Goal: Task Accomplishment & Management: Complete application form

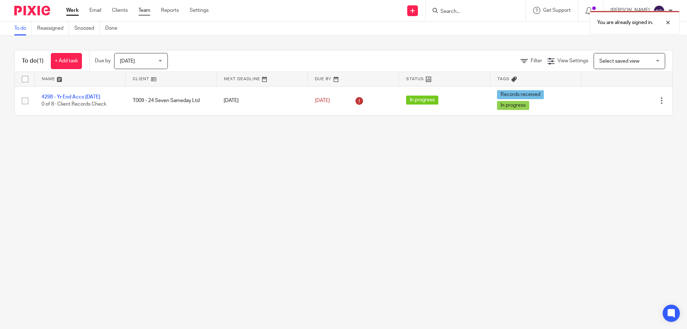
click at [140, 8] on link "Team" at bounding box center [144, 10] width 12 height 7
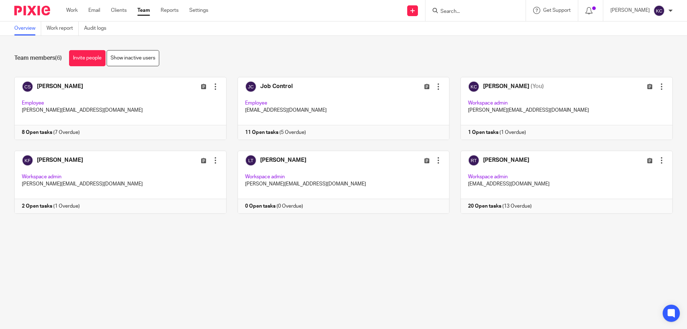
click at [454, 10] on input "Search" at bounding box center [472, 12] width 64 height 6
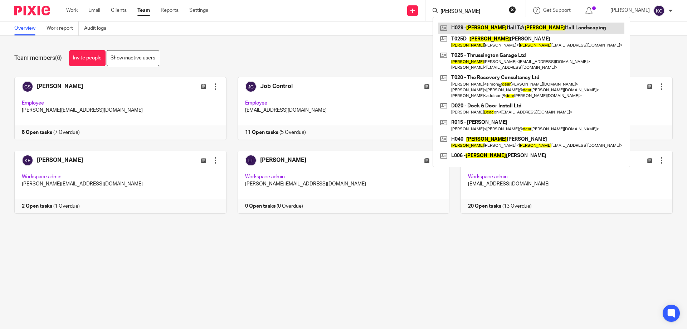
type input "dean"
click at [478, 26] on link at bounding box center [531, 28] width 186 height 11
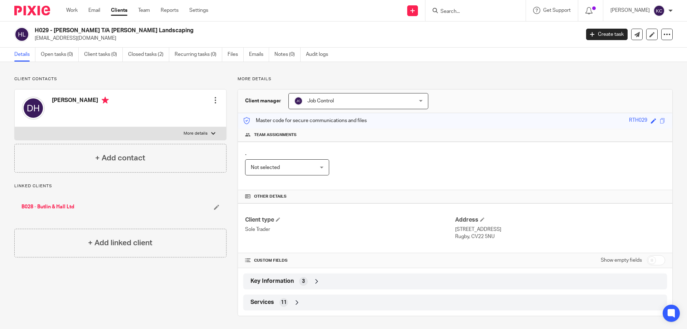
click at [162, 28] on h2 "H029 - [PERSON_NAME] T/A [PERSON_NAME] Landscaping" at bounding box center [251, 31] width 432 height 8
drag, startPoint x: 155, startPoint y: 29, endPoint x: 35, endPoint y: 29, distance: 119.8
click at [35, 29] on h2 "H029 - [PERSON_NAME] T/A [PERSON_NAME] Landscaping" at bounding box center [251, 31] width 432 height 8
copy h2 "H029 - [PERSON_NAME] T/A [PERSON_NAME] Landscaping"
click at [418, 12] on link at bounding box center [412, 10] width 11 height 11
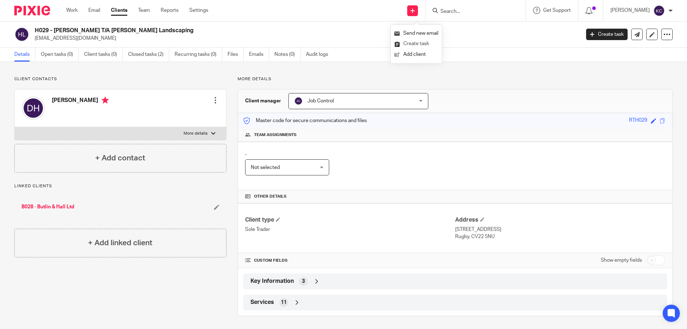
click at [418, 42] on link "Create task" at bounding box center [416, 44] width 44 height 10
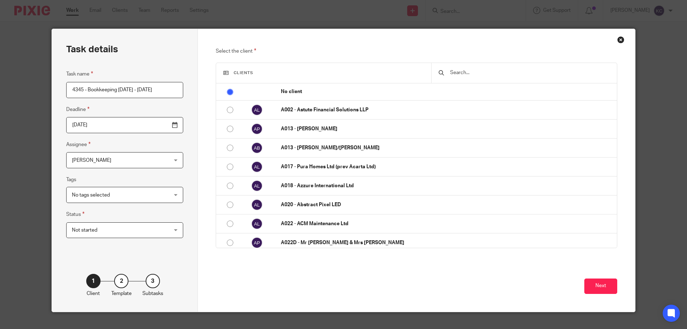
drag, startPoint x: 89, startPoint y: 90, endPoint x: 97, endPoint y: 89, distance: 7.6
click at [97, 89] on input "4345 - Bookkeeping [DATE] - [DATE]" at bounding box center [124, 90] width 117 height 16
click at [94, 90] on input "4345 - Bkeeping [DATE] - [DATE]" at bounding box center [124, 90] width 117 height 16
type input "4345 - Bk'g April - Aug 2025"
click at [110, 157] on span "[PERSON_NAME]" at bounding box center [116, 159] width 89 height 15
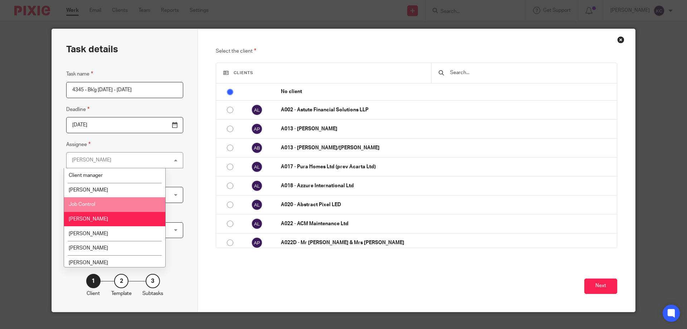
click at [102, 206] on li "Job Control" at bounding box center [114, 204] width 101 height 15
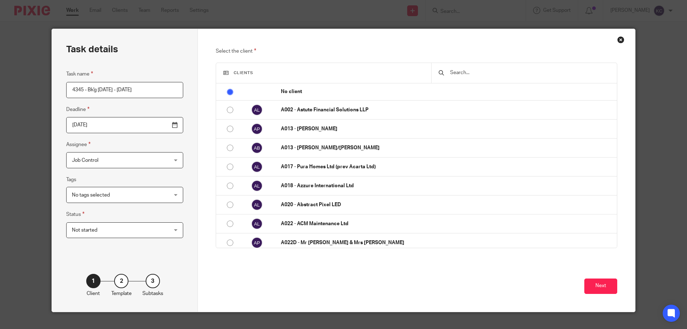
click at [99, 203] on div "Task name 4345 - Bk'g April - Aug 2025 Deadline 2025-09-19 Assignee Job Control…" at bounding box center [124, 157] width 117 height 175
click at [99, 200] on span "No tags selected" at bounding box center [116, 194] width 89 height 15
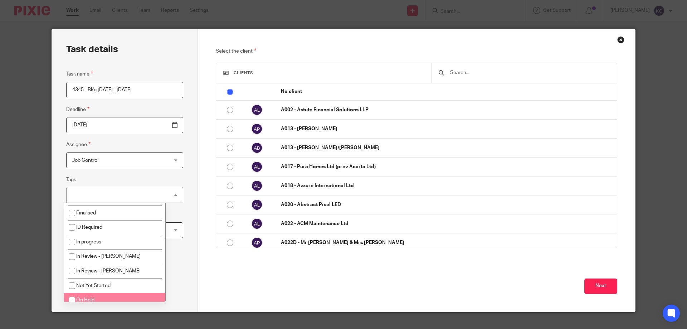
scroll to position [72, 0]
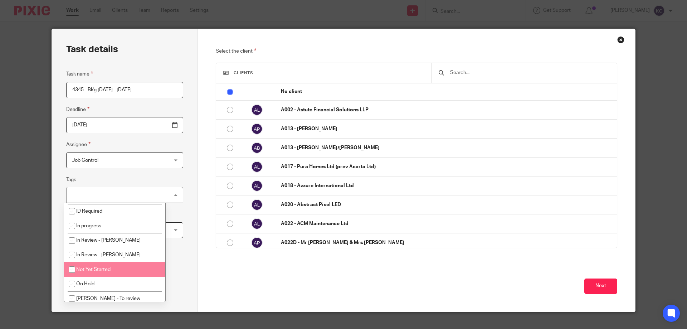
click at [106, 270] on span "Not Yet Started" at bounding box center [93, 269] width 34 height 5
checkbox input "true"
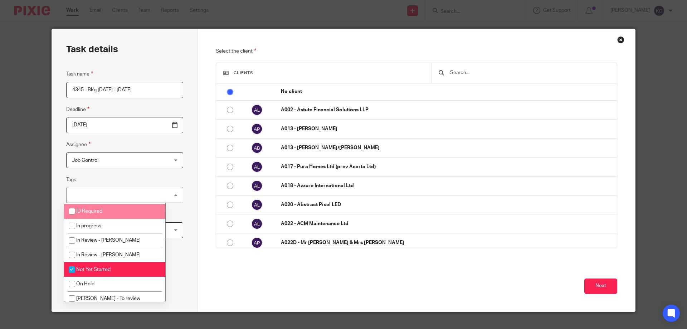
click at [460, 78] on div at bounding box center [524, 73] width 186 height 20
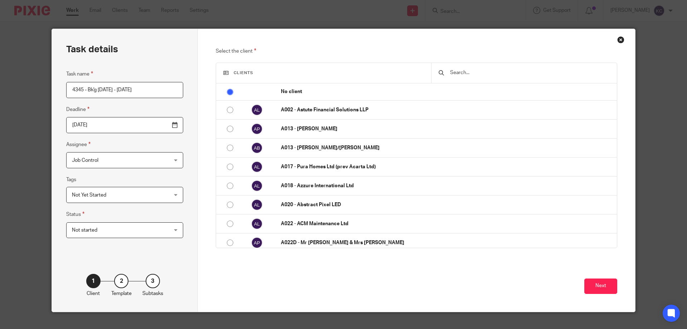
click at [467, 69] on input "text" at bounding box center [529, 73] width 160 height 8
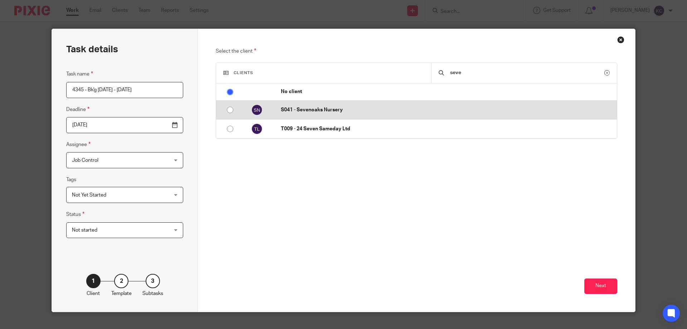
type input "seve"
click at [363, 104] on td "S041 - Sevenoaks Nursery" at bounding box center [445, 110] width 343 height 19
radio input "false"
radio input "true"
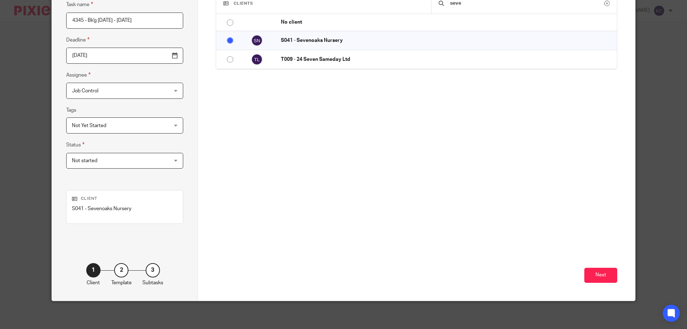
scroll to position [70, 0]
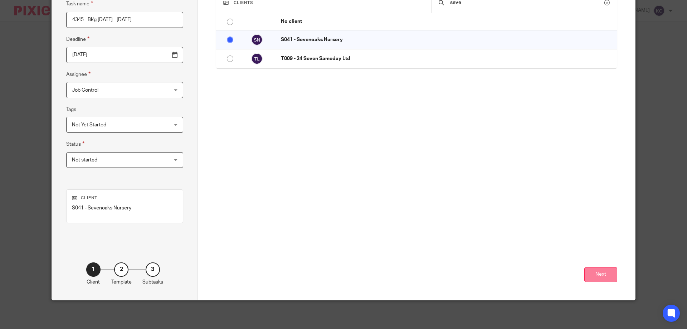
click at [592, 280] on button "Next" at bounding box center [600, 274] width 33 height 15
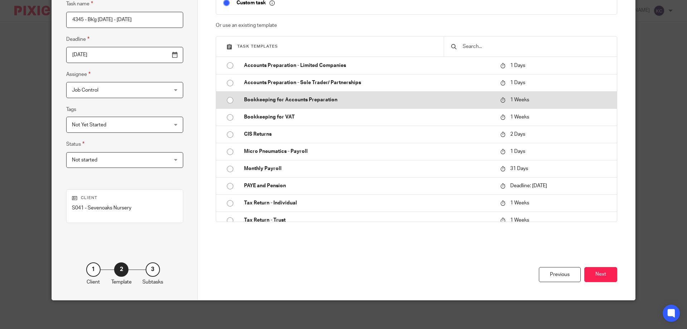
click at [278, 100] on p "Bookkeeping for Accounts Preparation" at bounding box center [368, 99] width 249 height 7
type input "[DATE]"
checkbox input "false"
radio input "true"
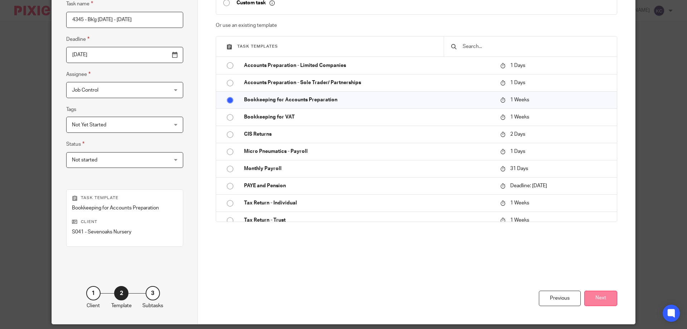
click at [592, 295] on button "Next" at bounding box center [600, 297] width 33 height 15
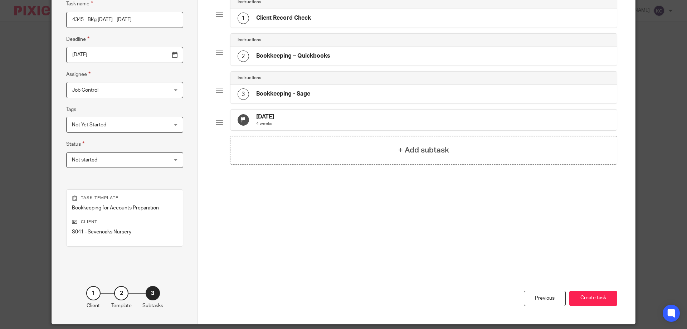
click at [282, 96] on h4 "Bookkeeping - Sage" at bounding box center [283, 94] width 54 height 8
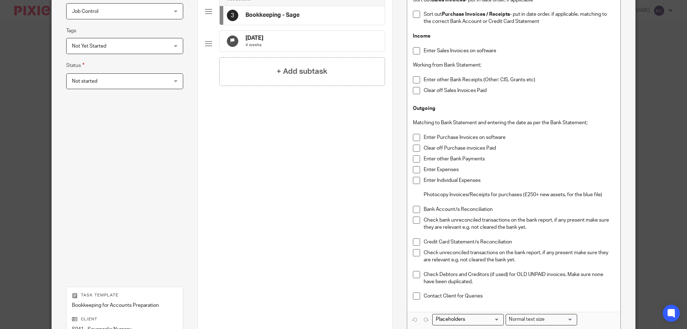
scroll to position [270, 0]
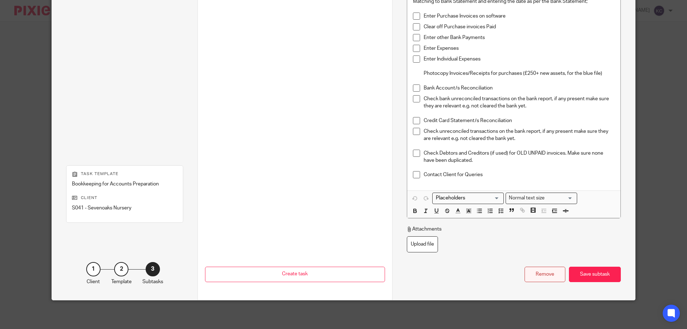
click at [534, 272] on div "Remove" at bounding box center [544, 273] width 41 height 15
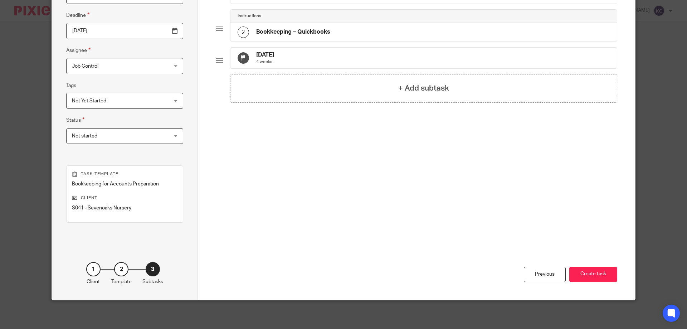
scroll to position [0, 0]
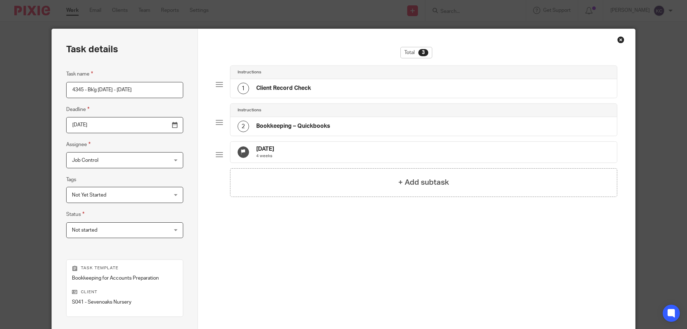
click at [89, 185] on fieldset "Tags Not Yet Started Accounts - In Draft AML Review required Cancelled Carole S…" at bounding box center [124, 189] width 117 height 28
click at [91, 193] on span "Not Yet Started" at bounding box center [89, 194] width 34 height 5
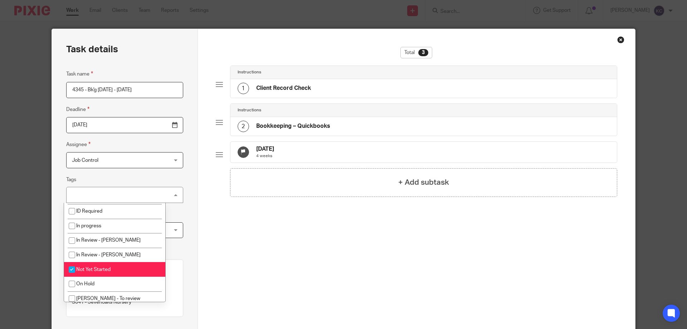
click at [94, 273] on li "Not Yet Started" at bounding box center [114, 269] width 101 height 15
checkbox input "false"
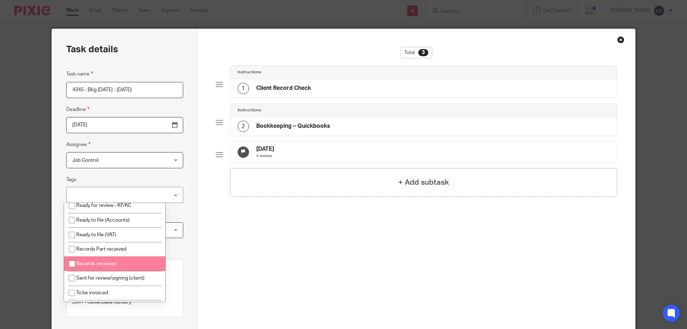
scroll to position [206, 0]
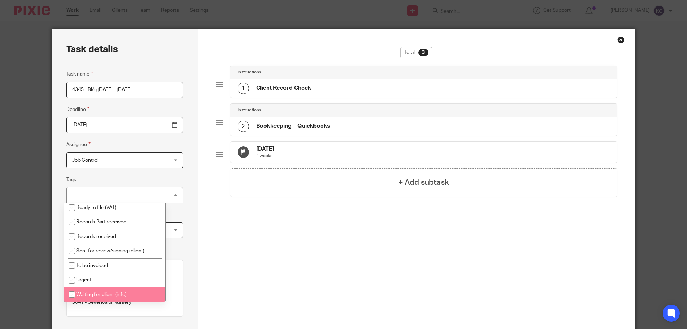
click at [111, 293] on span "Waiting for client (info)" at bounding box center [101, 294] width 50 height 5
checkbox input "true"
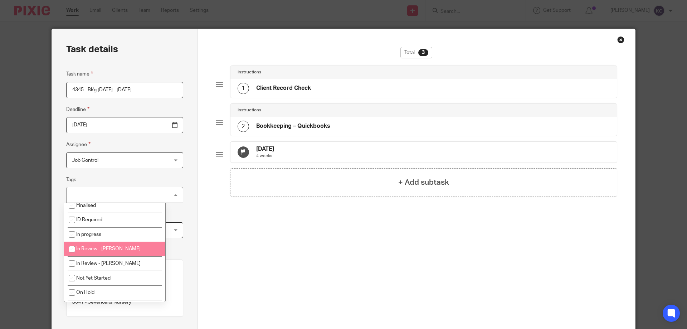
click at [117, 246] on li "In Review - [PERSON_NAME]" at bounding box center [114, 248] width 101 height 15
checkbox input "true"
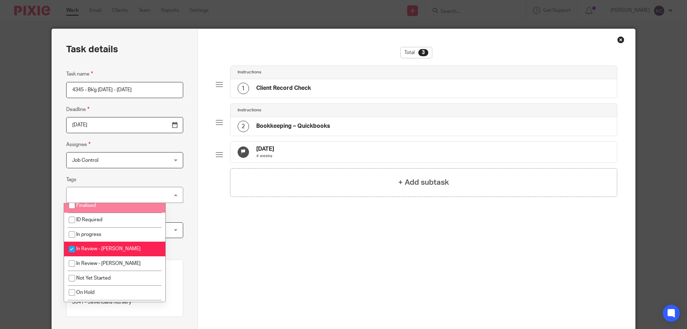
click at [174, 171] on div "Task details Task name 4345 - Bk'g April - Aug 2025 Deadline 2025-09-26 Assigne…" at bounding box center [125, 211] width 146 height 365
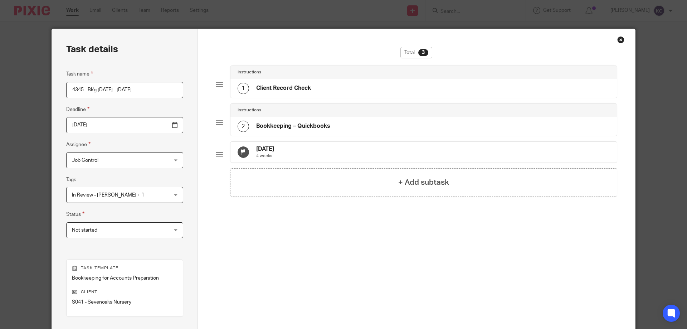
click at [83, 234] on span "Not started" at bounding box center [116, 229] width 89 height 15
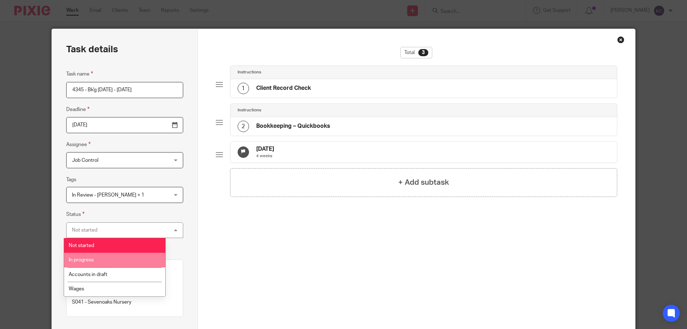
click at [88, 265] on li "In progress" at bounding box center [114, 260] width 101 height 15
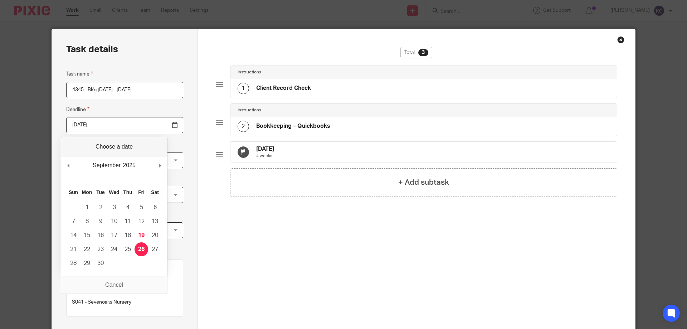
click at [158, 126] on input "[DATE]" at bounding box center [124, 125] width 117 height 16
type input "[DATE]"
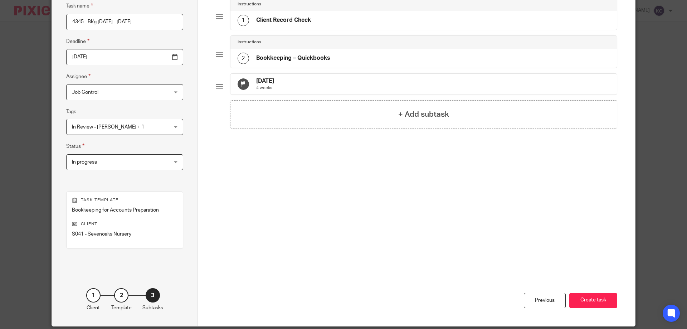
scroll to position [94, 0]
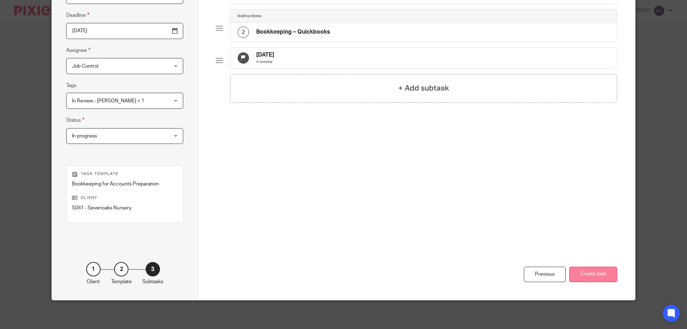
click at [579, 280] on button "Create task" at bounding box center [593, 273] width 48 height 15
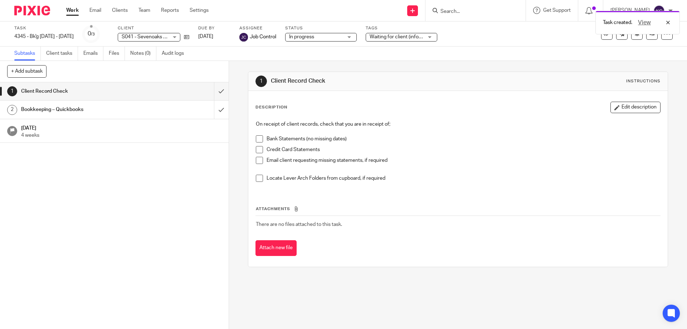
click at [384, 38] on span "Waiting for client (info) + 1" at bounding box center [398, 36] width 58 height 5
click at [482, 154] on div "Credit Card Statements" at bounding box center [462, 151] width 393 height 11
click at [141, 118] on link "2 Bookkeeping – Quickbooks" at bounding box center [107, 110] width 214 height 18
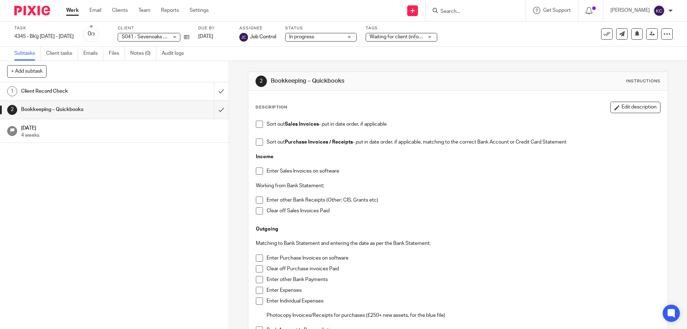
click at [257, 124] on span at bounding box center [259, 124] width 7 height 7
click at [258, 142] on span at bounding box center [259, 141] width 7 height 7
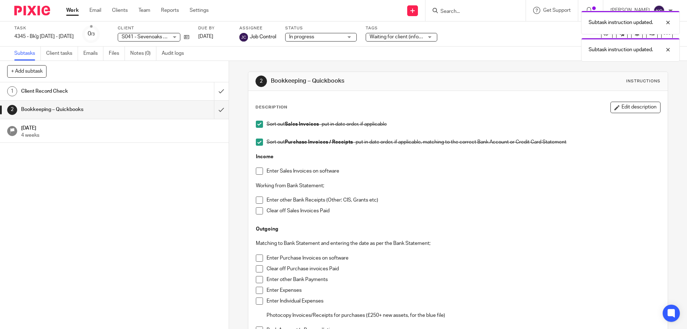
click at [257, 172] on span at bounding box center [259, 170] width 7 height 7
click at [257, 202] on span at bounding box center [259, 199] width 7 height 7
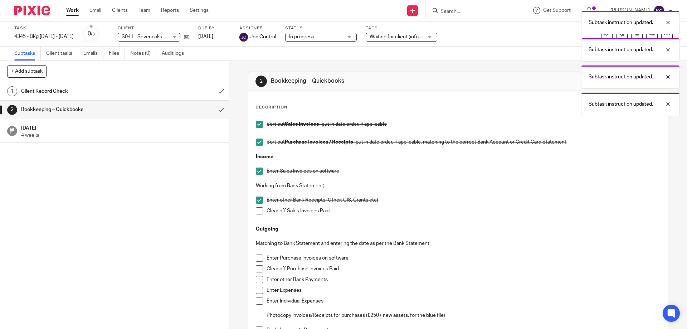
click at [257, 210] on span at bounding box center [259, 210] width 7 height 7
click at [256, 261] on span at bounding box center [259, 257] width 7 height 7
click at [256, 273] on li "Clear off Purchase invoices Paid" at bounding box center [458, 270] width 404 height 11
click at [256, 271] on span at bounding box center [259, 268] width 7 height 7
click at [256, 278] on span at bounding box center [259, 279] width 7 height 7
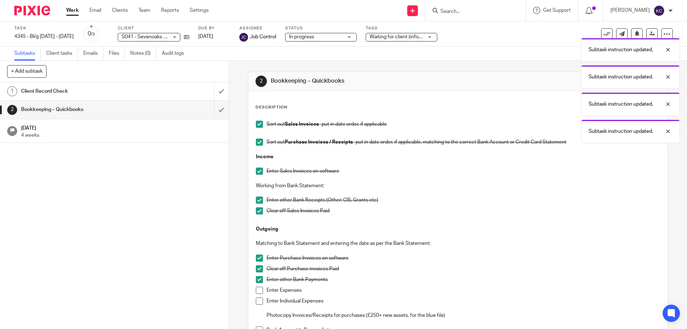
click at [256, 124] on span at bounding box center [259, 124] width 7 height 7
click at [257, 144] on span at bounding box center [259, 141] width 7 height 7
click at [258, 174] on span at bounding box center [259, 170] width 7 height 7
click at [256, 201] on span at bounding box center [259, 199] width 7 height 7
click at [256, 209] on span at bounding box center [259, 210] width 7 height 7
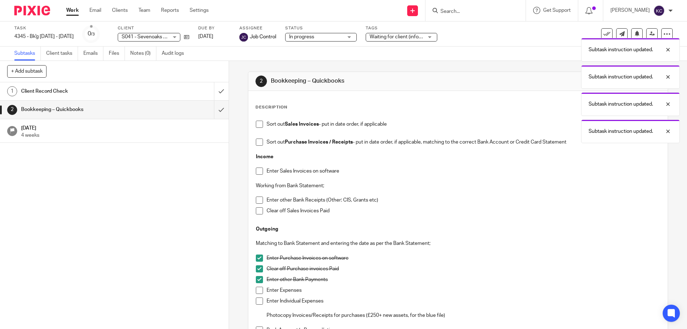
click at [256, 261] on span at bounding box center [259, 257] width 7 height 7
click at [256, 266] on span at bounding box center [259, 268] width 7 height 7
click at [256, 279] on span at bounding box center [259, 279] width 7 height 7
click at [221, 168] on div "1 Client Record Check 2 Bookkeeping – Quickbooks 17 Oct 2025 4 weeks" at bounding box center [114, 205] width 229 height 246
click at [160, 93] on div "Client Record Check" at bounding box center [114, 91] width 186 height 11
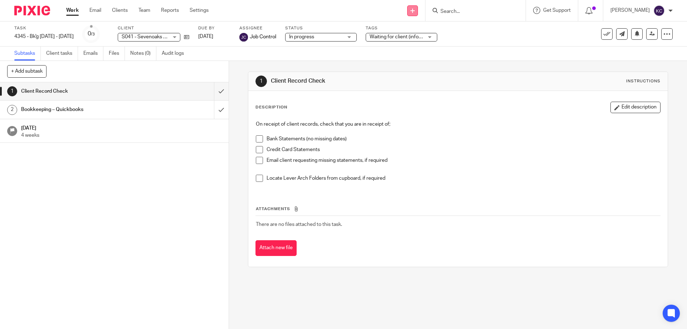
click at [415, 14] on link at bounding box center [412, 10] width 11 height 11
click at [418, 46] on link "Create task" at bounding box center [416, 44] width 44 height 10
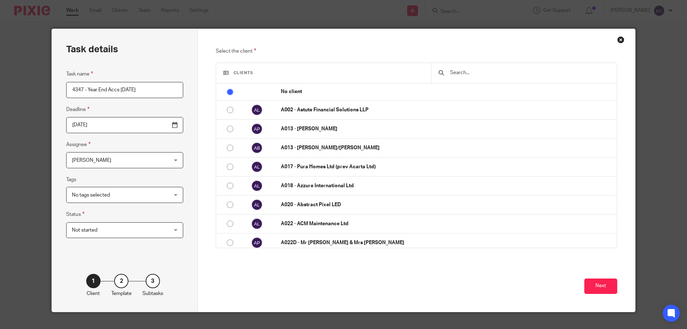
click at [93, 90] on input "4347 - Year End Accs [DATE]" at bounding box center [124, 90] width 117 height 16
type input "4347 - Yr End Accs [DATE]"
click at [106, 227] on span "Not started" at bounding box center [116, 229] width 89 height 15
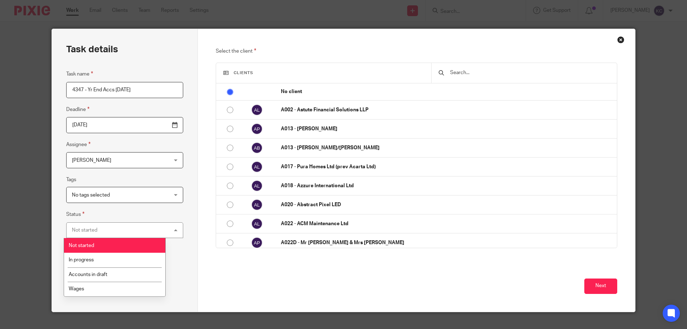
click at [109, 197] on span "No tags selected" at bounding box center [116, 194] width 89 height 15
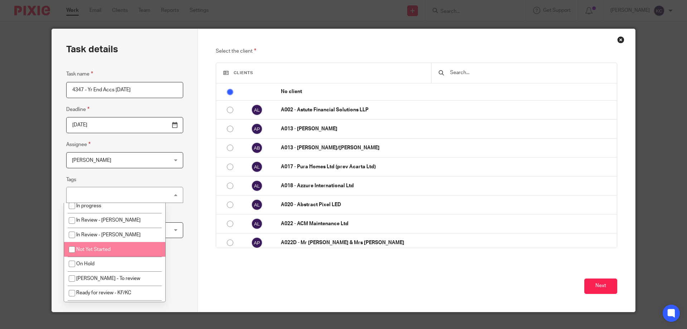
scroll to position [107, 0]
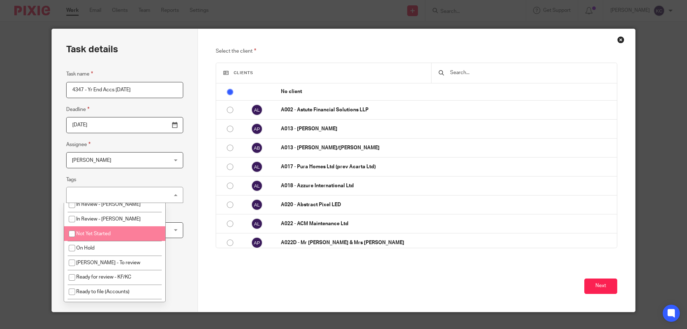
click at [109, 236] on li "Not Yet Started" at bounding box center [114, 233] width 101 height 15
checkbox input "true"
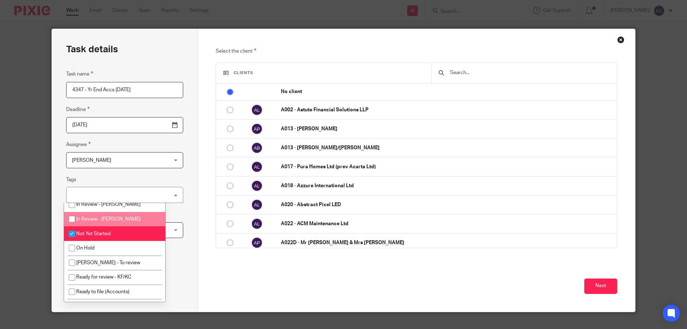
click at [464, 81] on div at bounding box center [524, 73] width 186 height 20
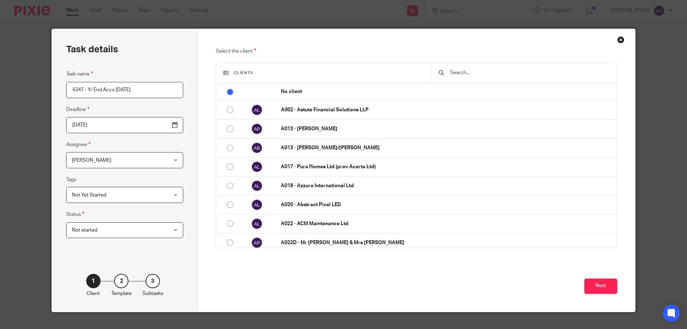
click at [464, 78] on div at bounding box center [524, 73] width 186 height 20
click at [470, 74] on input "text" at bounding box center [529, 73] width 160 height 8
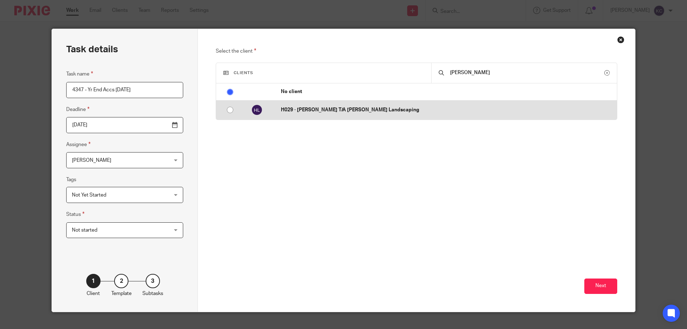
type input "[PERSON_NAME]"
click at [326, 105] on td "H029 - [PERSON_NAME] T/A [PERSON_NAME] Landscaping" at bounding box center [445, 110] width 343 height 19
radio input "false"
radio input "true"
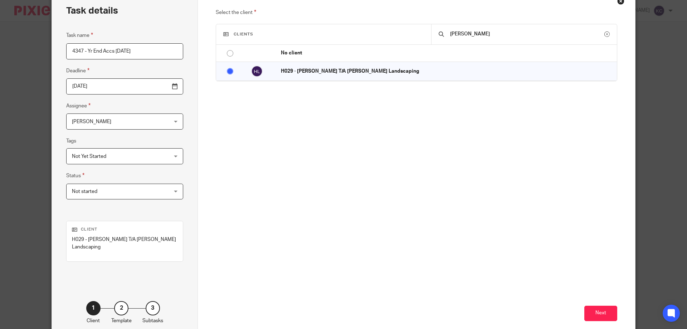
scroll to position [70, 0]
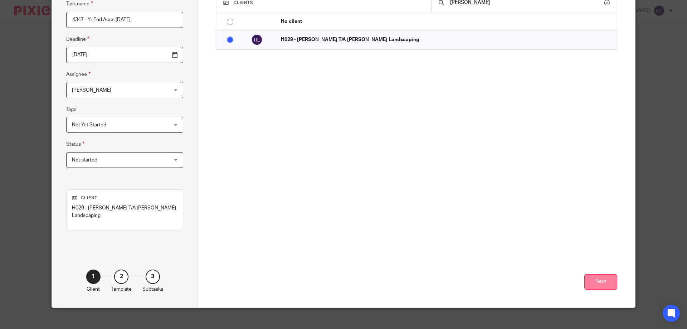
click at [590, 274] on button "Next" at bounding box center [600, 281] width 33 height 15
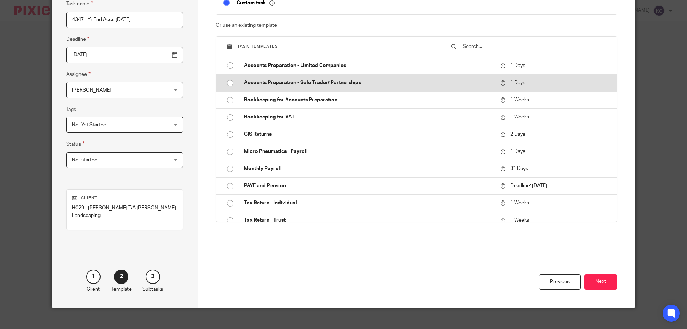
click at [299, 83] on p "Accounts Preparation - Sole Trader/ Partnerships" at bounding box center [368, 82] width 249 height 7
type input "2025-09-20"
checkbox input "false"
radio input "true"
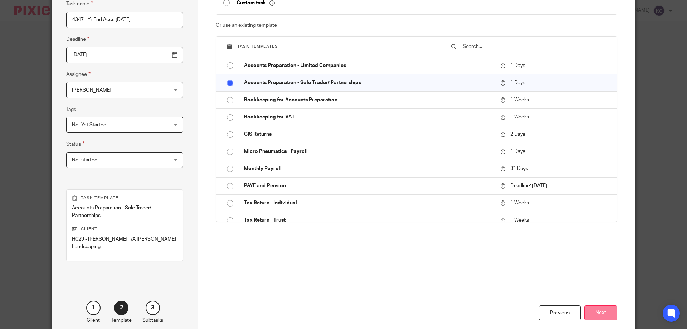
click at [593, 309] on button "Next" at bounding box center [600, 312] width 33 height 15
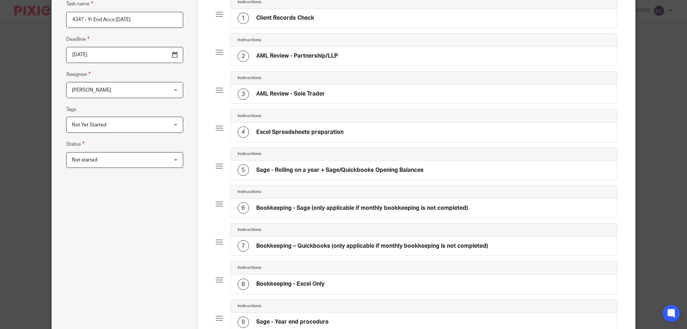
click at [297, 52] on h4 "AML Review - Partnership/LLP" at bounding box center [297, 56] width 82 height 8
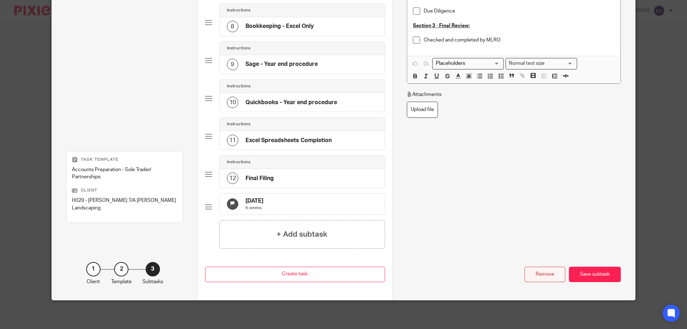
click at [546, 276] on div "Remove" at bounding box center [544, 273] width 41 height 15
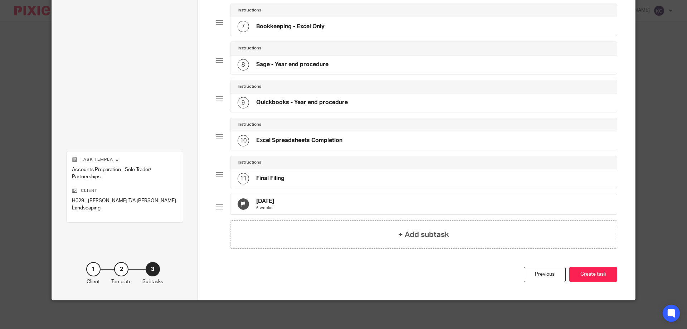
click at [314, 99] on h4 "Quickbooks - Year end procedure" at bounding box center [302, 103] width 92 height 8
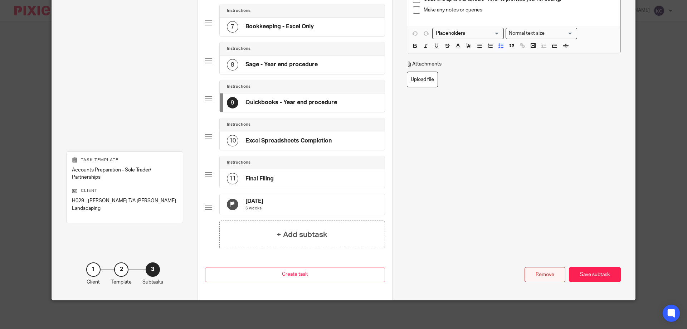
click at [543, 275] on div "Remove" at bounding box center [544, 274] width 41 height 15
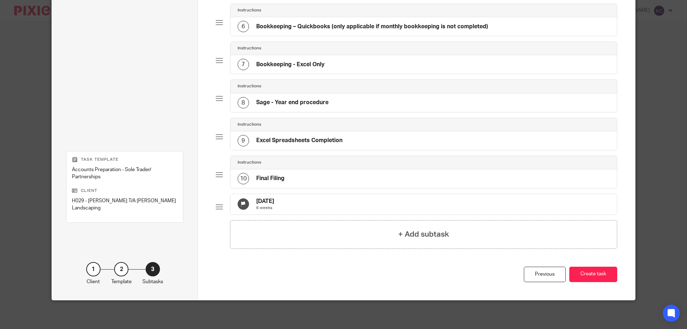
scroll to position [257, 0]
click at [280, 99] on h4 "Sage - Year end procedure" at bounding box center [292, 103] width 72 height 8
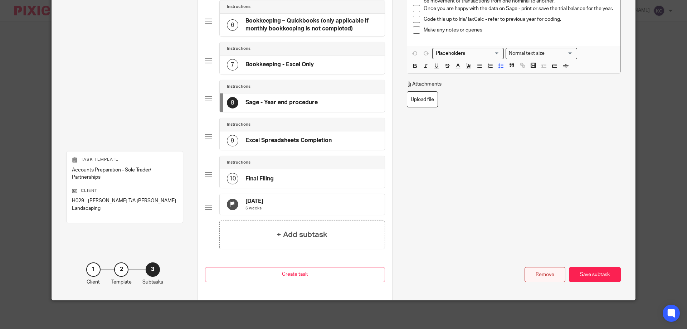
click at [533, 273] on div "Remove" at bounding box center [544, 274] width 41 height 15
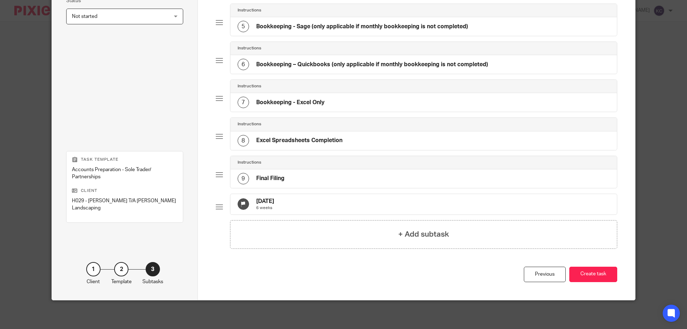
scroll to position [219, 0]
click at [313, 61] on h4 "Bookkeeping – Quickbooks (only applicable if monthly bookkeeping is not complet…" at bounding box center [372, 65] width 232 height 8
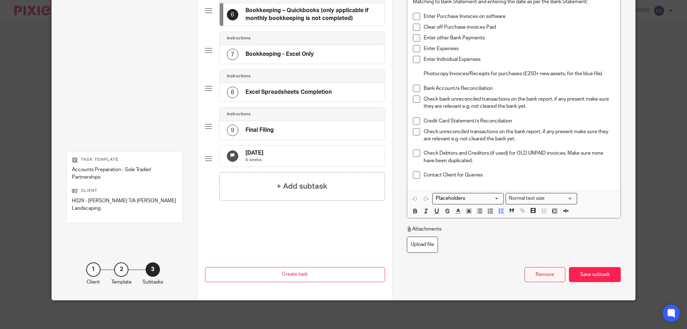
click at [529, 274] on div "Remove" at bounding box center [544, 274] width 41 height 15
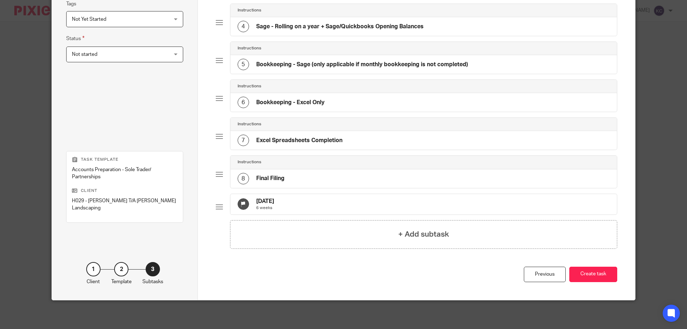
click at [317, 55] on div "5 Bookkeeping - Sage (only applicable if monthly bookkeeping is not completed)" at bounding box center [423, 64] width 387 height 19
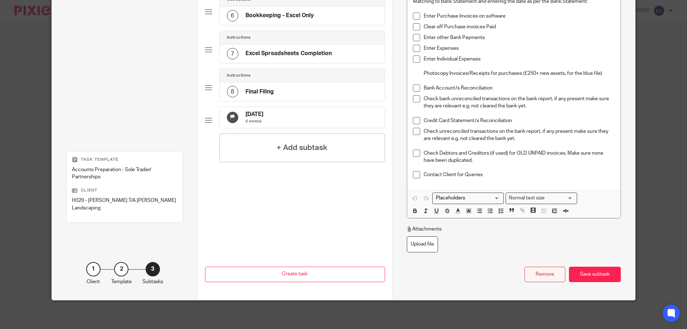
click at [526, 274] on div "Remove" at bounding box center [544, 273] width 41 height 15
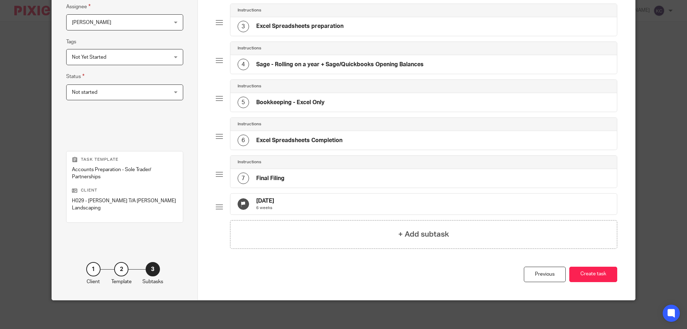
scroll to position [0, 0]
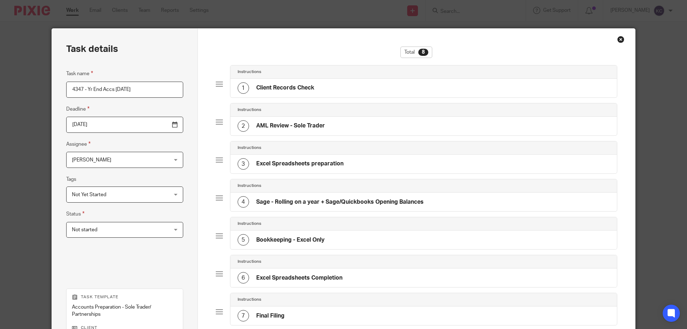
click at [310, 202] on h4 "Sage - Rolling on a year + Sage/Quickbooks Opening Balances" at bounding box center [339, 202] width 167 height 8
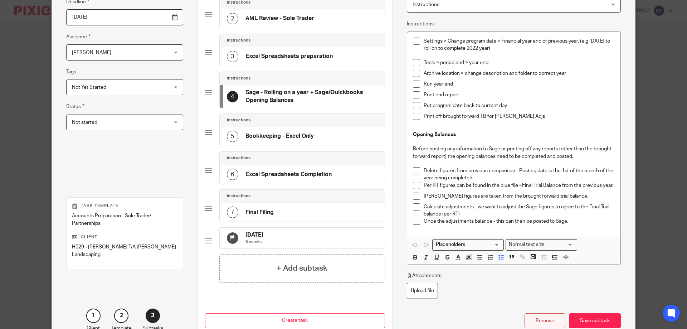
click at [559, 317] on div "Remove" at bounding box center [544, 320] width 41 height 15
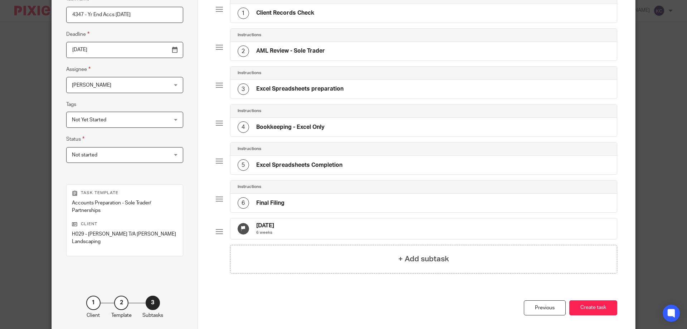
scroll to position [34, 0]
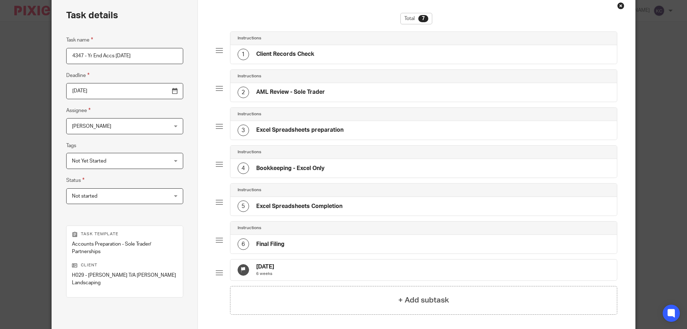
click at [314, 171] on h4 "Bookkeeping - Excel Only" at bounding box center [290, 169] width 68 height 8
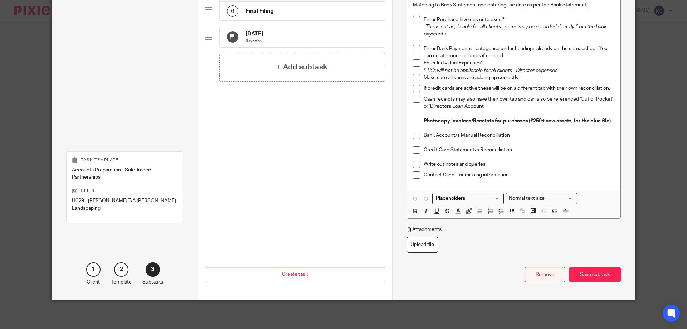
click at [527, 274] on div "Remove" at bounding box center [544, 274] width 41 height 15
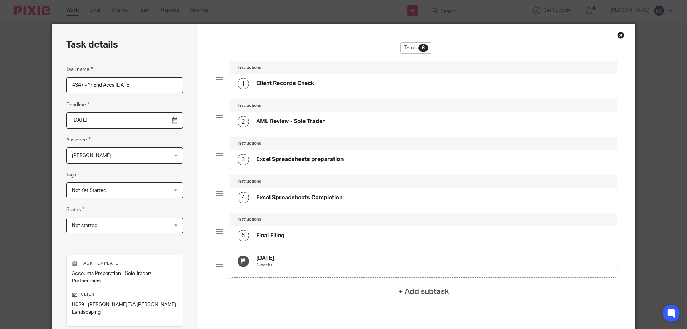
scroll to position [0, 0]
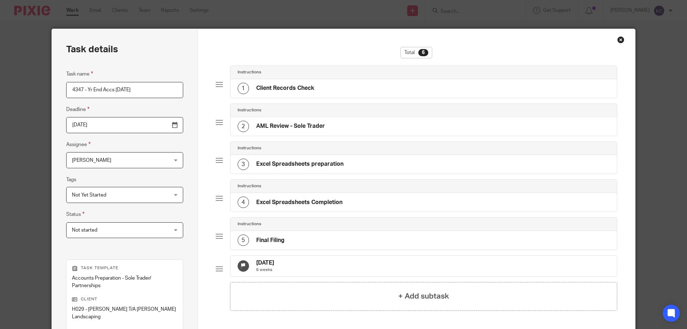
click at [113, 165] on span "[PERSON_NAME]" at bounding box center [116, 159] width 89 height 15
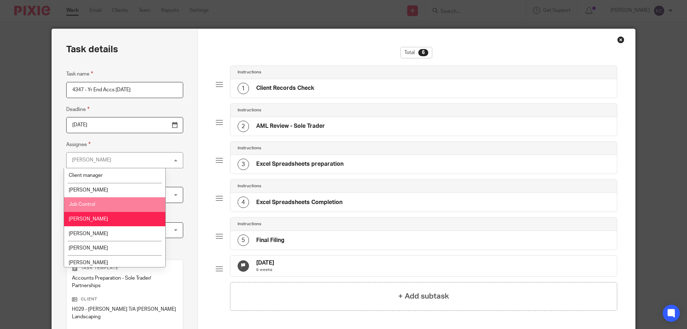
click at [108, 201] on li "Job Control" at bounding box center [114, 204] width 101 height 15
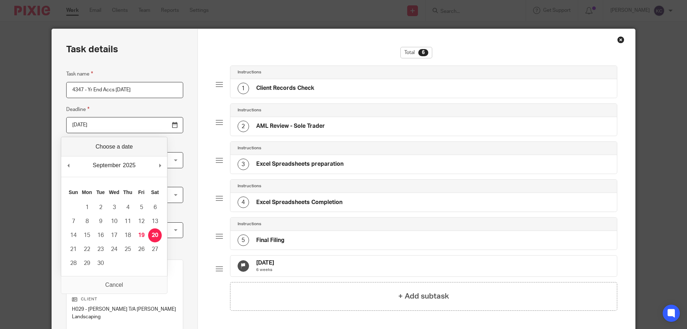
click at [158, 127] on input "2025-09-20" at bounding box center [124, 125] width 117 height 16
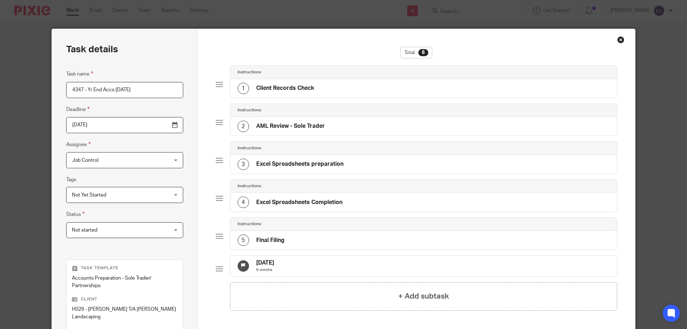
click at [156, 127] on input "2025-09-19" at bounding box center [124, 125] width 117 height 16
click at [158, 128] on input "2025-09-26" at bounding box center [124, 125] width 117 height 16
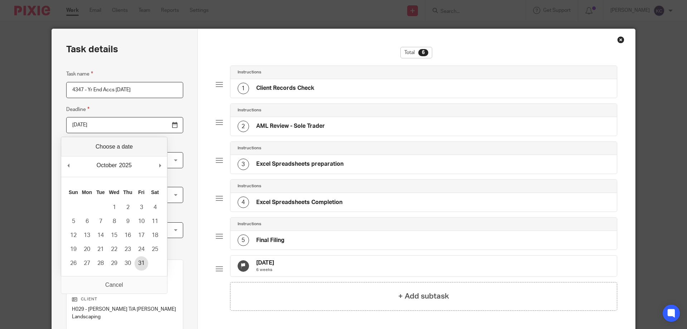
type input "2025-10-31"
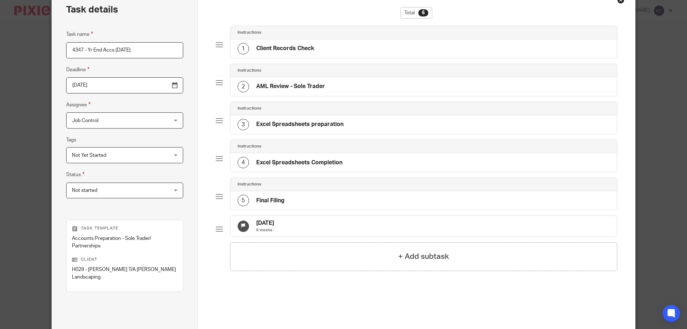
scroll to position [101, 0]
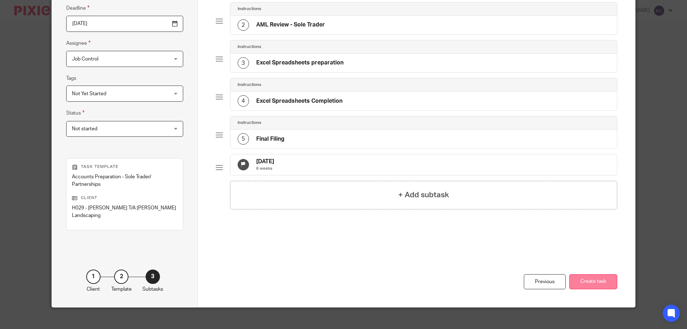
click at [571, 278] on button "Create task" at bounding box center [593, 281] width 48 height 15
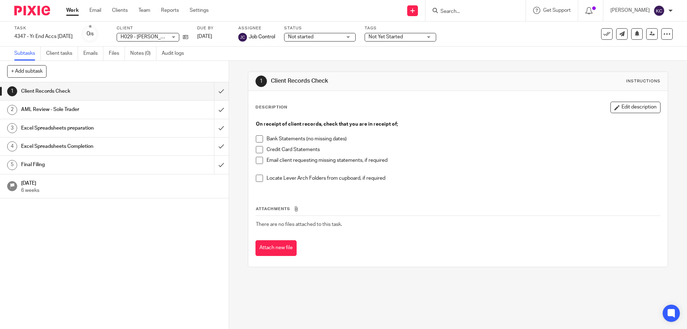
click at [583, 160] on p "Email client requesting missing statements, if required" at bounding box center [462, 160] width 393 height 7
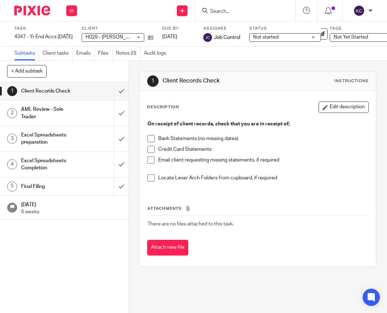
click at [265, 10] on input "Search" at bounding box center [241, 12] width 64 height 6
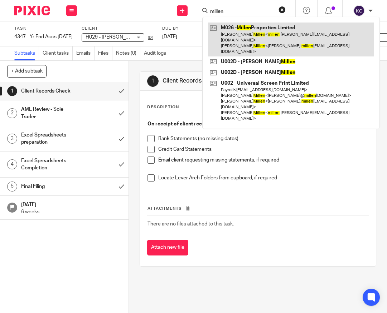
type input "millen"
click at [272, 26] on link at bounding box center [291, 40] width 166 height 34
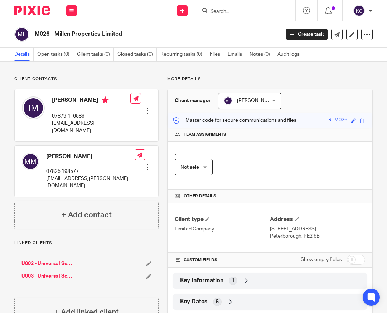
drag, startPoint x: 0, startPoint y: 0, endPoint x: 37, endPoint y: 35, distance: 51.1
click at [37, 35] on h2 "M026 - Millen Properties Limited" at bounding box center [131, 34] width 192 height 8
copy h2 "M026 - Millen Properties Limited"
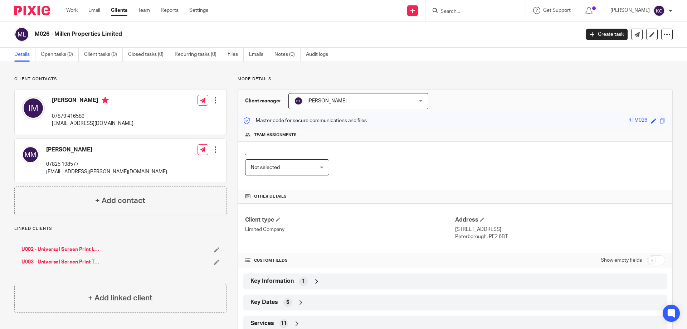
click at [386, 132] on h4 "Team assignments" at bounding box center [455, 135] width 420 height 6
click at [315, 281] on icon at bounding box center [316, 281] width 7 height 7
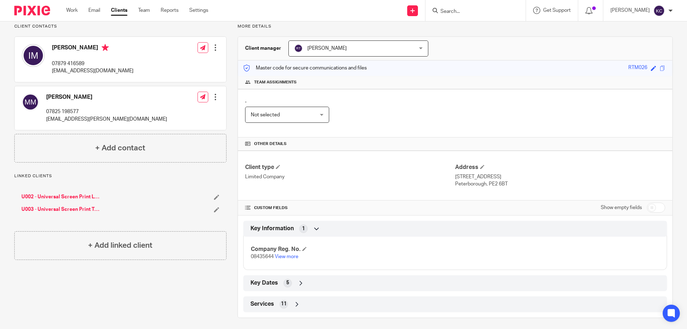
scroll to position [56, 0]
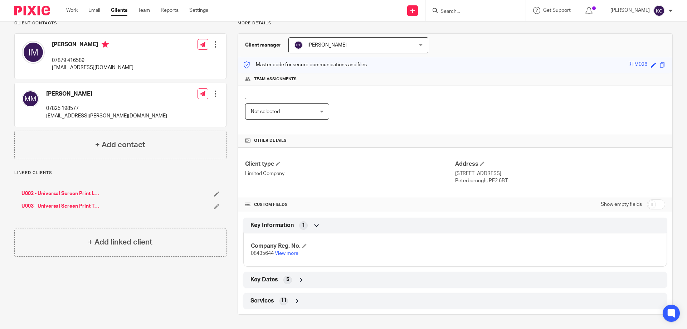
click at [298, 279] on icon at bounding box center [300, 279] width 7 height 7
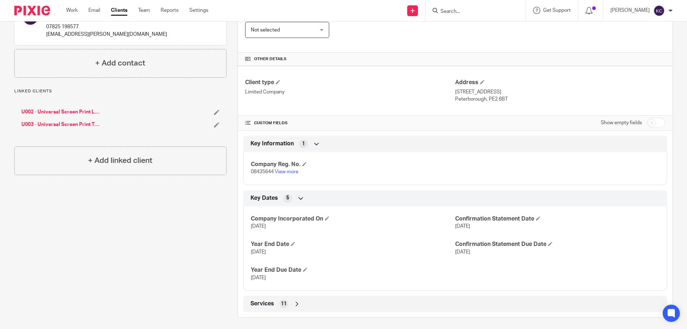
scroll to position [140, 0]
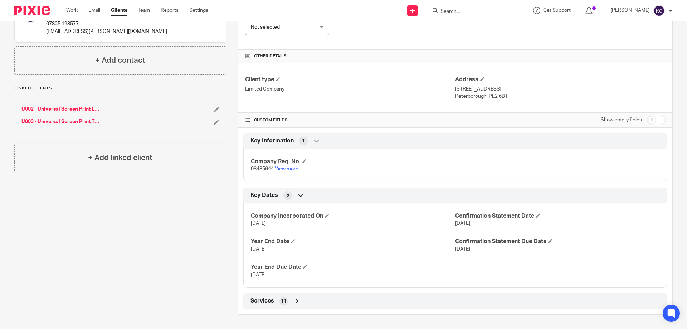
click at [295, 302] on icon at bounding box center [296, 300] width 7 height 7
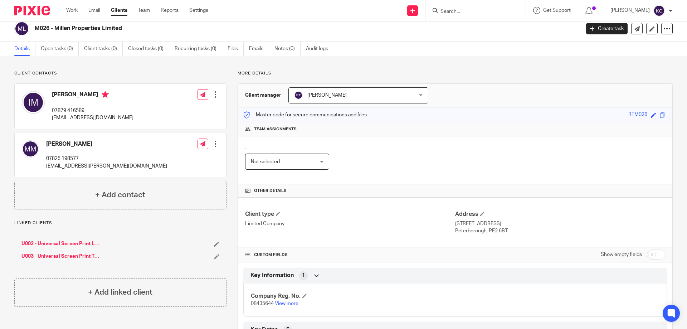
scroll to position [0, 0]
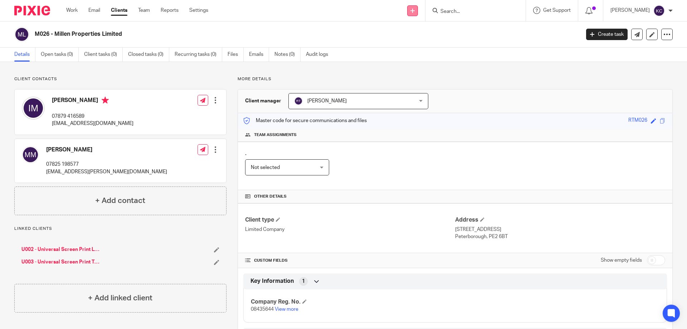
click at [386, 12] on link at bounding box center [412, 10] width 11 height 11
click at [386, 42] on link "Create task" at bounding box center [416, 44] width 44 height 10
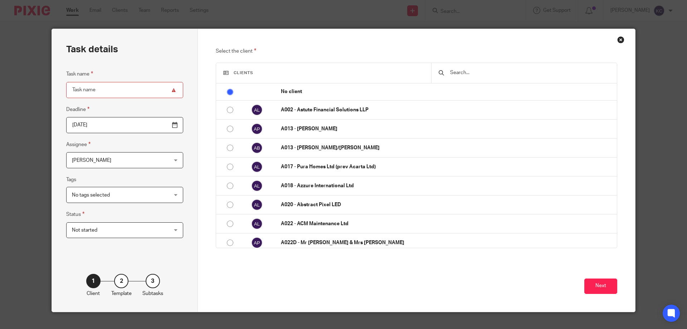
click at [511, 75] on input "text" at bounding box center [529, 73] width 160 height 8
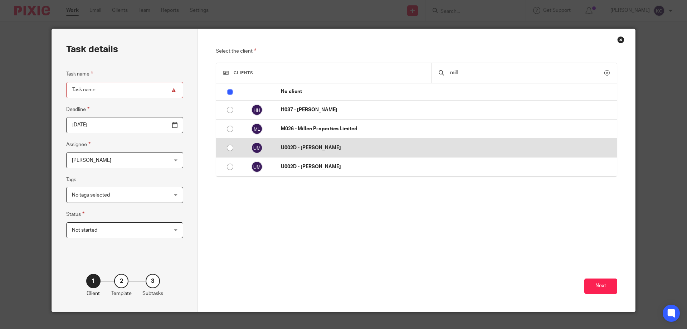
type input "mill"
click at [312, 148] on p "U002D - [PERSON_NAME]" at bounding box center [447, 147] width 332 height 7
radio input "false"
radio input "true"
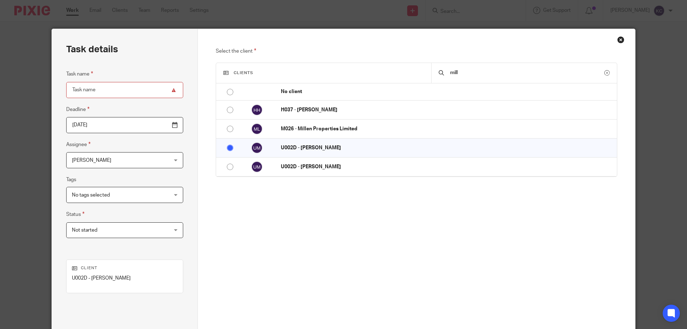
click at [620, 40] on div "Close this dialog window" at bounding box center [620, 39] width 7 height 7
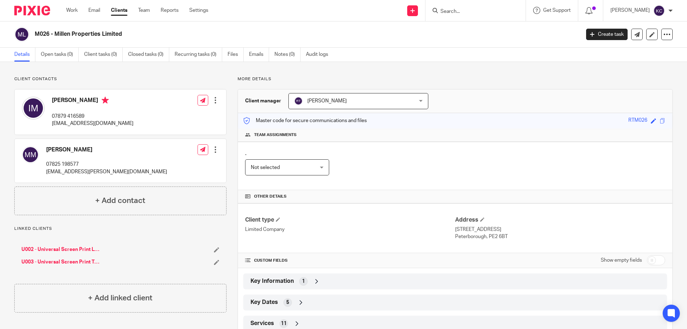
click at [447, 13] on input "Search" at bounding box center [472, 12] width 64 height 6
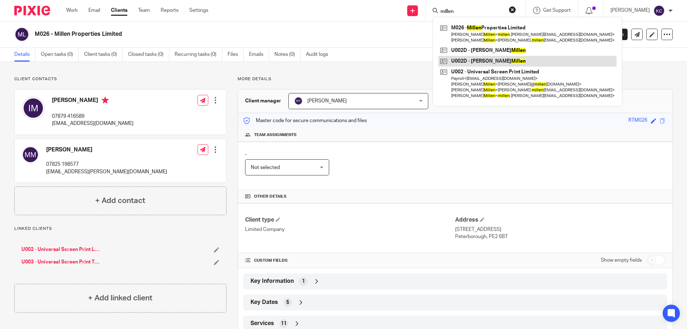
type input "millen"
click at [474, 60] on link at bounding box center [527, 61] width 178 height 11
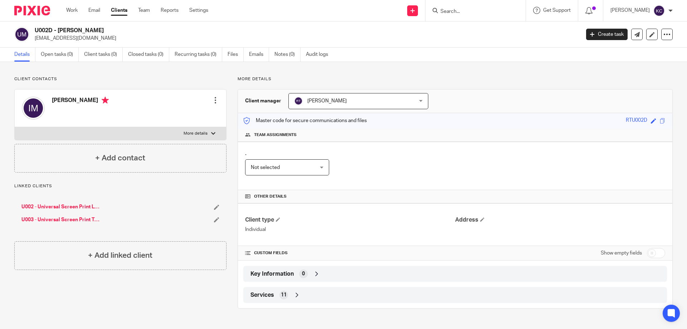
click at [88, 30] on h2 "U002D - [PERSON_NAME]" at bounding box center [251, 31] width 432 height 8
drag, startPoint x: 84, startPoint y: 31, endPoint x: 36, endPoint y: 33, distance: 47.2
click at [36, 33] on h2 "U002D - [PERSON_NAME]" at bounding box center [251, 31] width 432 height 8
copy h2 "U002D - [PERSON_NAME]"
click at [460, 12] on input "Search" at bounding box center [472, 12] width 64 height 6
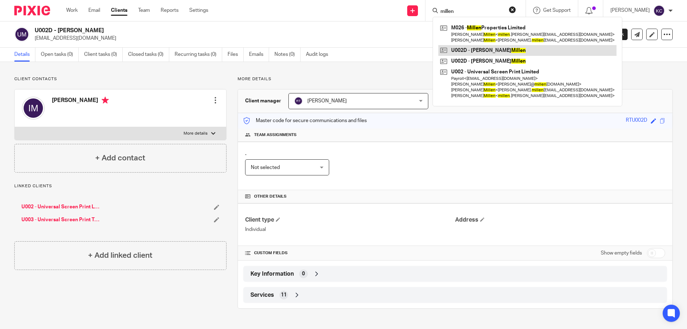
type input "millen"
click at [491, 49] on link at bounding box center [527, 50] width 178 height 11
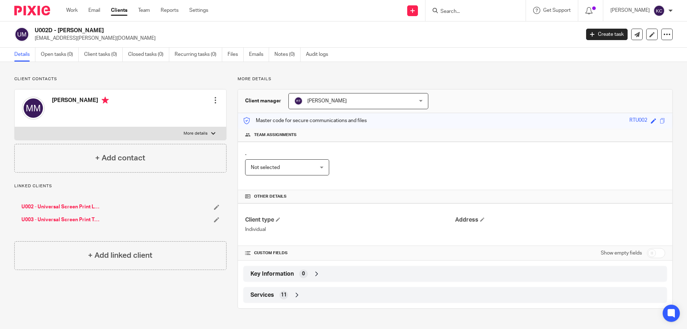
drag, startPoint x: 105, startPoint y: 30, endPoint x: 35, endPoint y: 29, distance: 70.5
click at [35, 29] on h2 "U002D - [PERSON_NAME]" at bounding box center [251, 31] width 432 height 8
copy h2 "U002D - [PERSON_NAME]"
click at [415, 10] on icon at bounding box center [412, 11] width 4 height 4
click at [421, 42] on link "Create task" at bounding box center [416, 44] width 44 height 10
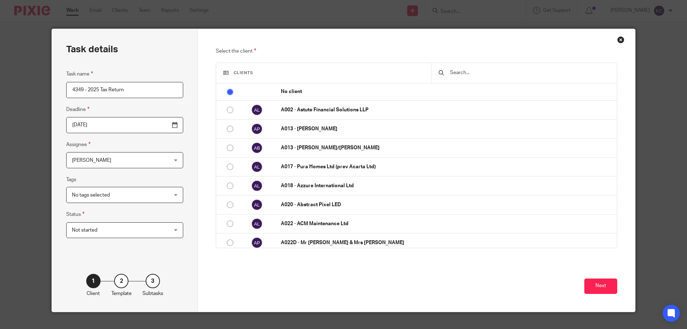
type input "4349 - 2025 Tax Return"
click at [502, 73] on input "text" at bounding box center [529, 73] width 160 height 8
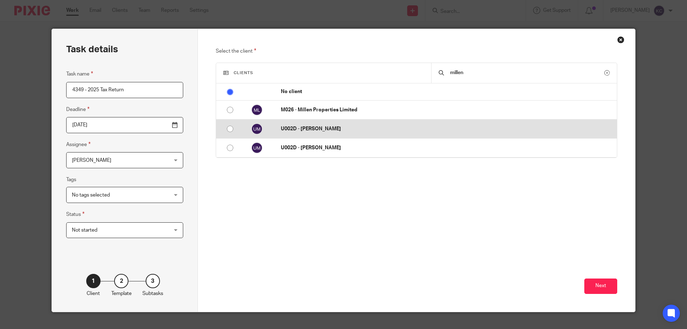
type input "millen"
click at [313, 131] on p "U002D - [PERSON_NAME]" at bounding box center [447, 128] width 332 height 7
radio input "false"
radio input "true"
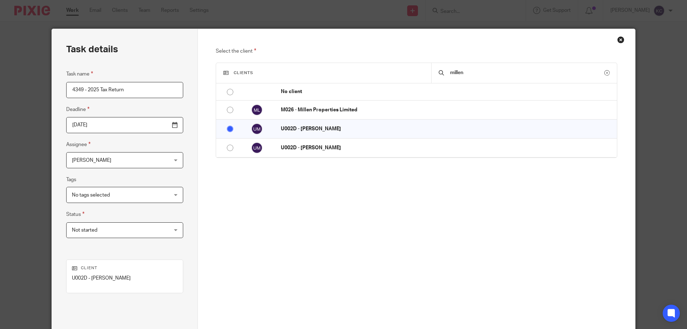
click at [157, 125] on input "2025-09-19" at bounding box center [124, 125] width 117 height 16
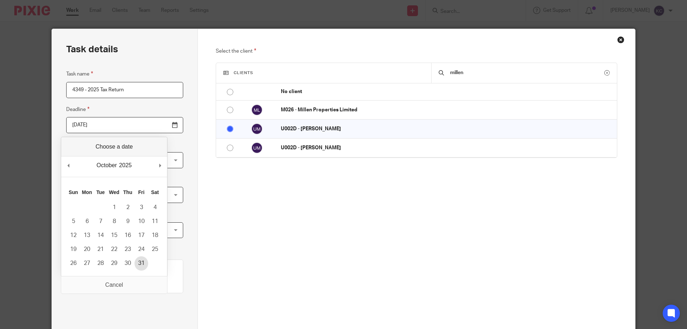
type input "2025-10-31"
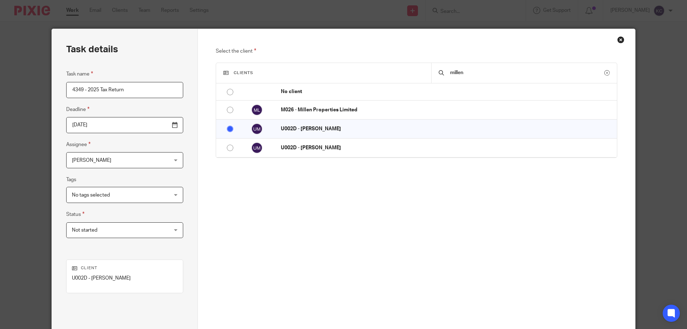
click at [172, 131] on div "Task details Task name 4349 - 2025 Tax Return Deadline 2025-10-31 Assignee Kath…" at bounding box center [125, 199] width 146 height 341
click at [103, 158] on span "[PERSON_NAME]" at bounding box center [91, 160] width 39 height 5
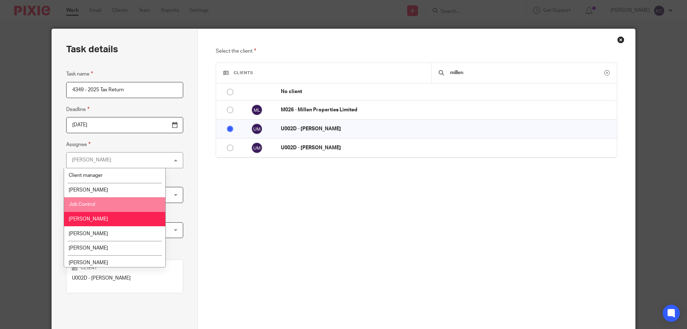
click at [95, 200] on li "Job Control" at bounding box center [114, 204] width 101 height 15
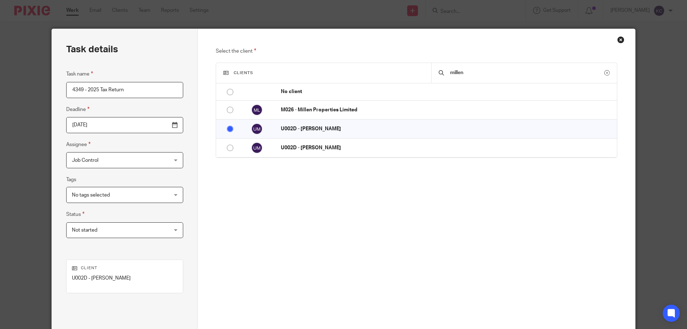
click at [116, 197] on span "No tags selected" at bounding box center [116, 194] width 89 height 15
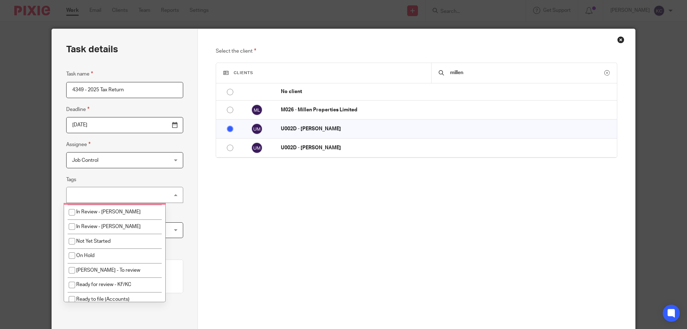
scroll to position [107, 0]
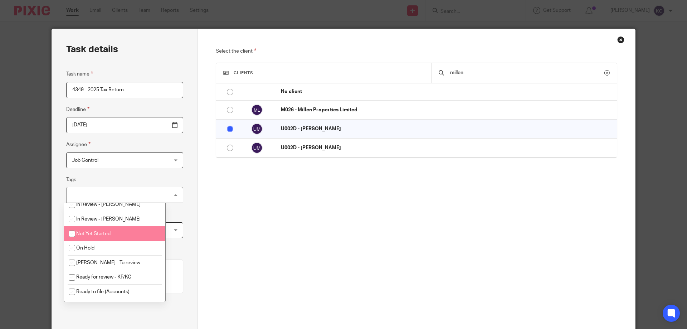
click at [109, 233] on span "Not Yet Started" at bounding box center [93, 233] width 34 height 5
checkbox input "true"
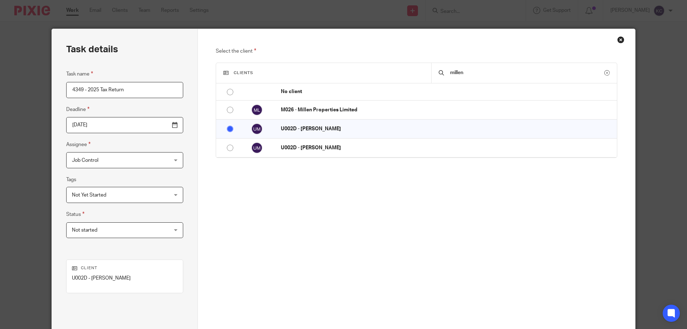
click at [183, 175] on div "Task details Task name 4349 - 2025 Tax Return Deadline 2025-10-31 Assignee Job …" at bounding box center [125, 199] width 146 height 341
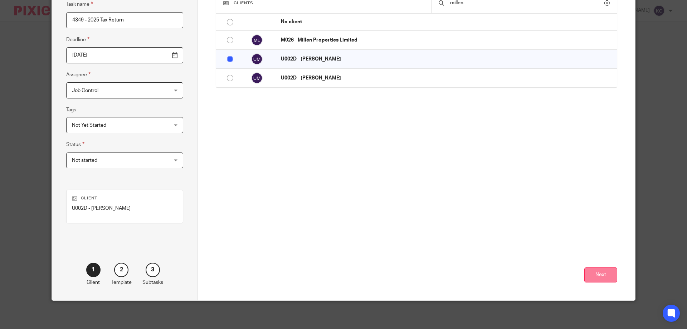
scroll to position [70, 0]
click at [589, 274] on button "Next" at bounding box center [600, 274] width 33 height 15
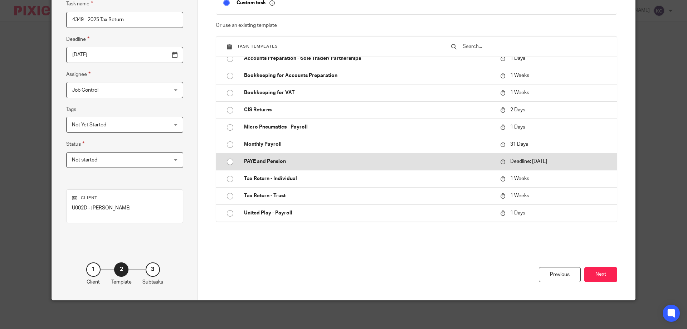
scroll to position [36, 0]
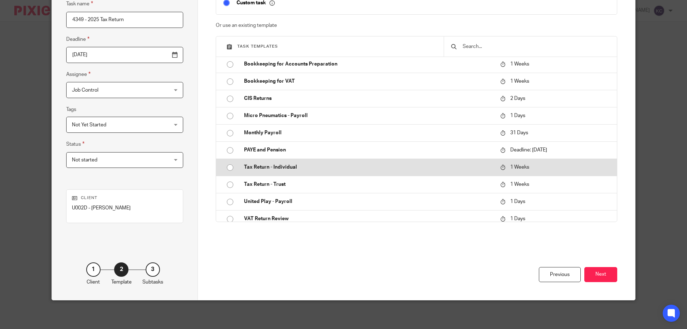
click at [283, 166] on p "Tax Return - Individual" at bounding box center [368, 166] width 249 height 7
type input "2025-09-26"
checkbox input "false"
radio input "true"
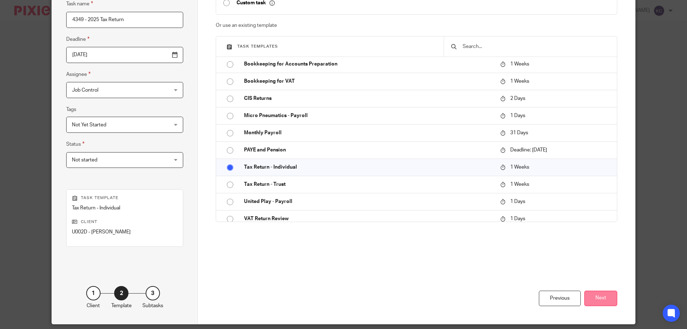
click at [602, 298] on button "Next" at bounding box center [600, 297] width 33 height 15
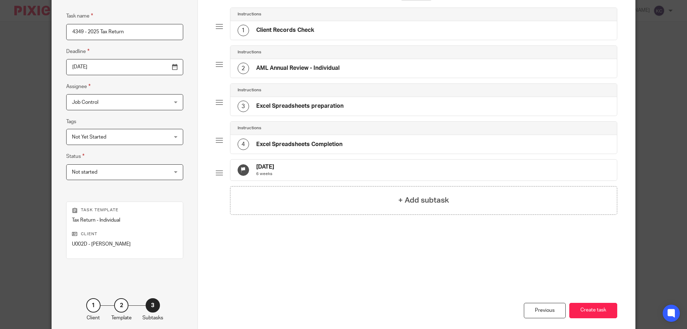
scroll to position [70, 0]
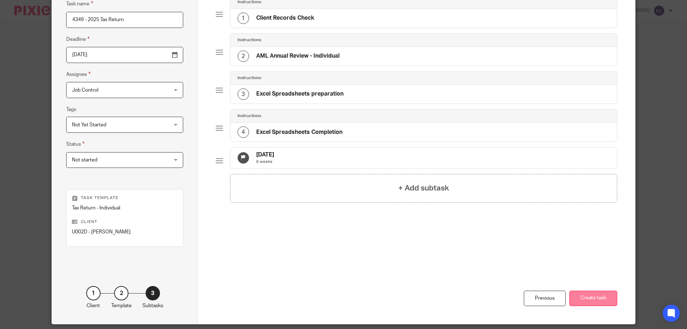
click at [584, 303] on button "Create task" at bounding box center [593, 297] width 48 height 15
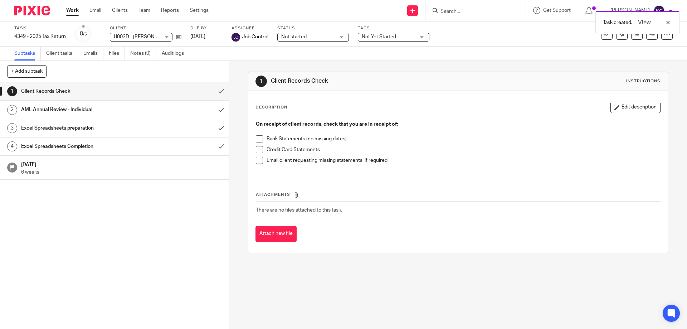
click at [451, 11] on div "Task created. View" at bounding box center [511, 20] width 336 height 27
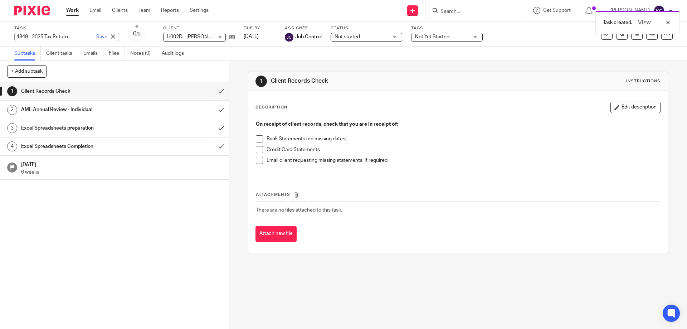
click at [47, 34] on div "4349 - 2025 Tax Return Save 4349 - 2025 Tax Return" at bounding box center [66, 37] width 105 height 8
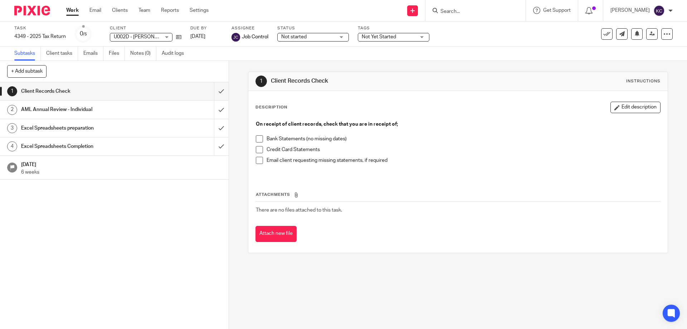
click at [461, 9] on input "Search" at bounding box center [472, 12] width 64 height 6
click at [415, 10] on icon at bounding box center [412, 11] width 4 height 4
click at [422, 42] on link "Create task" at bounding box center [416, 44] width 44 height 10
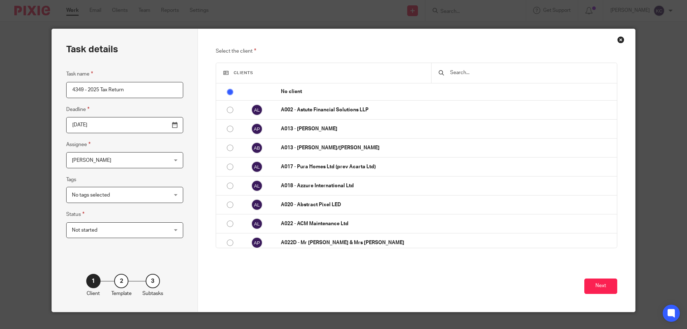
click at [79, 90] on input "4349 - 2025 Tax Return" at bounding box center [124, 90] width 117 height 16
click at [137, 90] on input "4350 - 2025 Tax Return" at bounding box center [124, 90] width 117 height 16
type input "4350 - 2025 Tax Return"
click at [155, 126] on input "2025-09-19" at bounding box center [124, 125] width 117 height 16
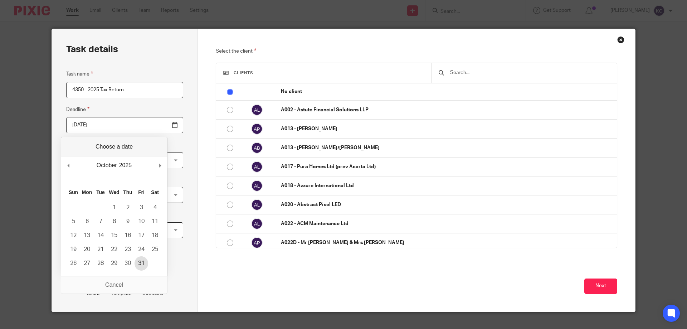
type input "2025-10-31"
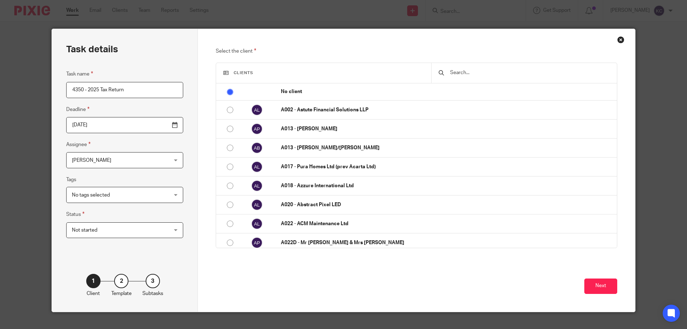
click at [94, 166] on span "[PERSON_NAME]" at bounding box center [116, 159] width 89 height 15
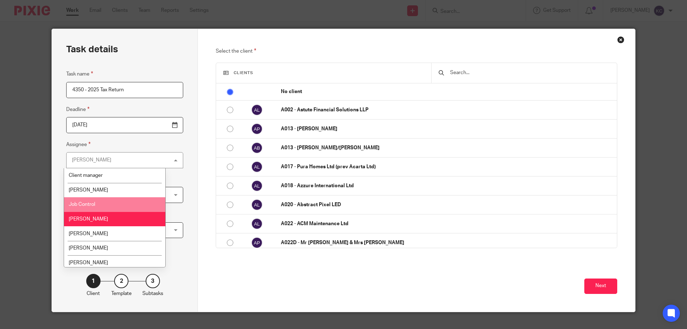
click at [89, 205] on span "Job Control" at bounding box center [82, 204] width 26 height 5
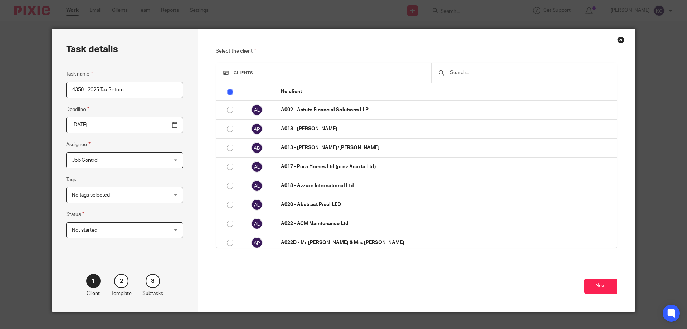
click at [200, 87] on div "Select the client Clients No client A002 - Astute Financial Solutions LLP A013 …" at bounding box center [416, 170] width 437 height 283
click at [489, 69] on input "text" at bounding box center [529, 73] width 160 height 8
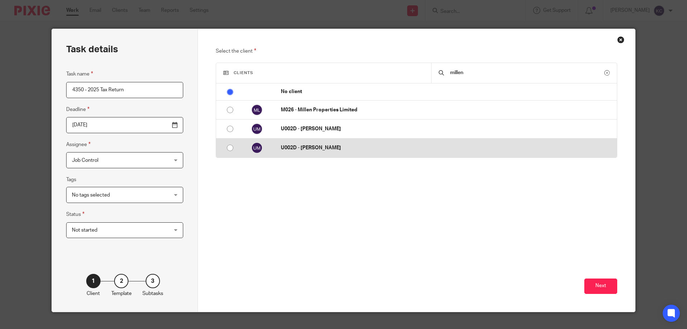
type input "millen"
click at [351, 153] on td "U002D - Magdalena Millen" at bounding box center [445, 147] width 343 height 19
radio input "false"
radio input "true"
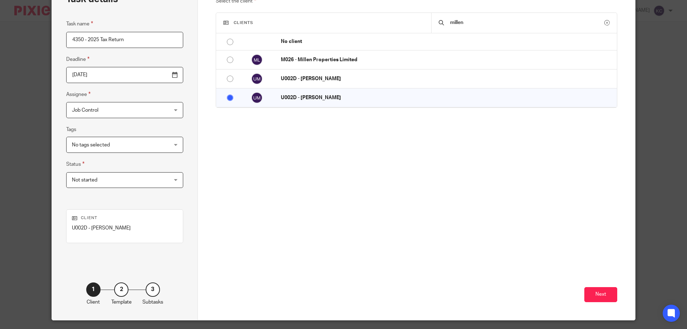
scroll to position [70, 0]
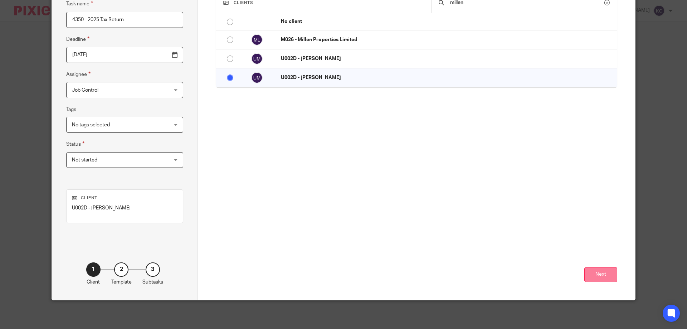
click at [588, 275] on button "Next" at bounding box center [600, 274] width 33 height 15
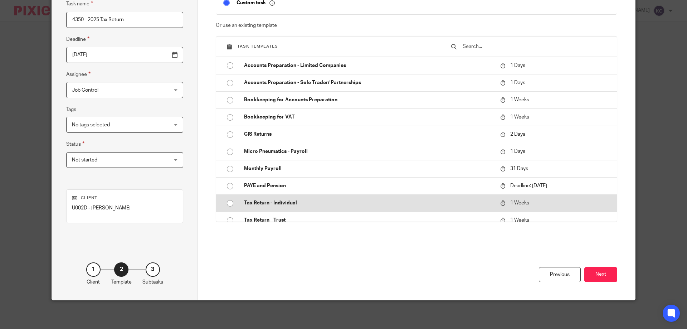
click at [271, 199] on td "Tax Return - Individual" at bounding box center [367, 202] width 260 height 17
type input "2025-09-26"
checkbox input "false"
radio input "true"
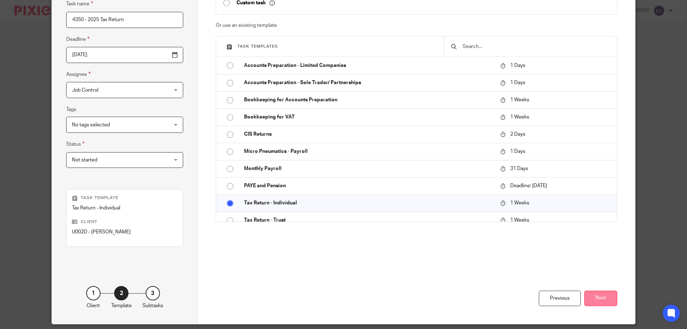
click at [609, 298] on button "Next" at bounding box center [600, 297] width 33 height 15
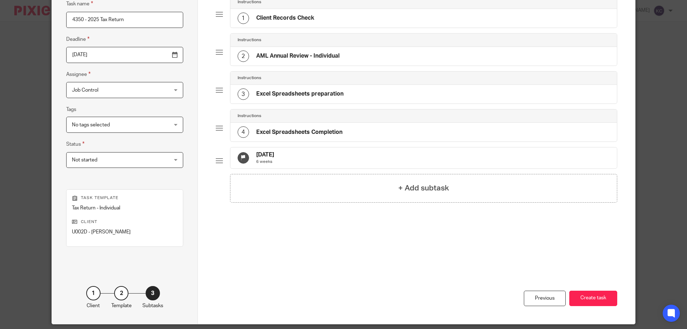
click at [117, 124] on span "No tags selected" at bounding box center [116, 124] width 89 height 15
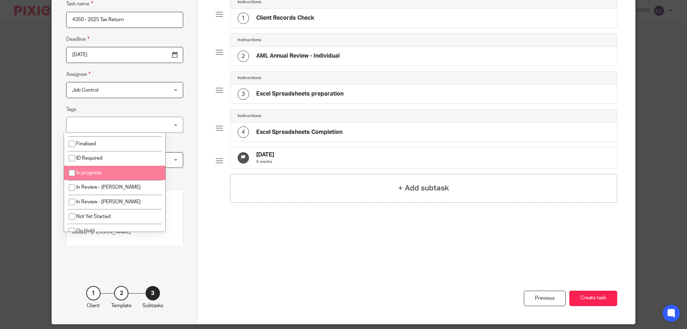
scroll to position [72, 0]
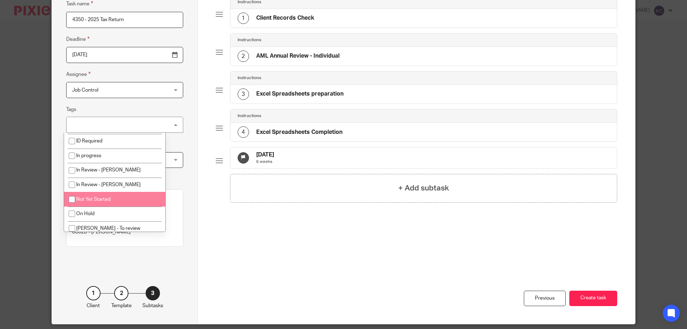
click at [109, 199] on span "Not Yet Started" at bounding box center [93, 199] width 34 height 5
checkbox input "true"
click at [173, 118] on div "Task details Task name 4350 - 2025 Tax Return Deadline 2025-09-26 Assignee Job …" at bounding box center [125, 141] width 146 height 365
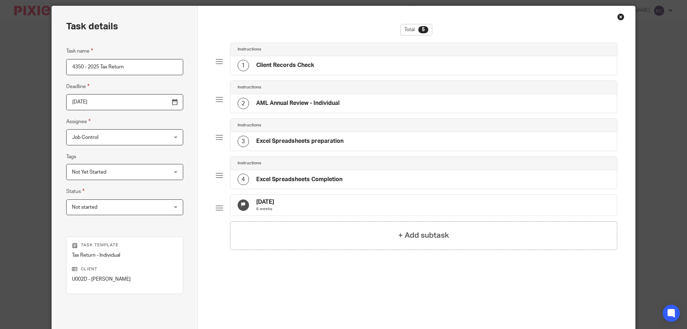
scroll to position [0, 0]
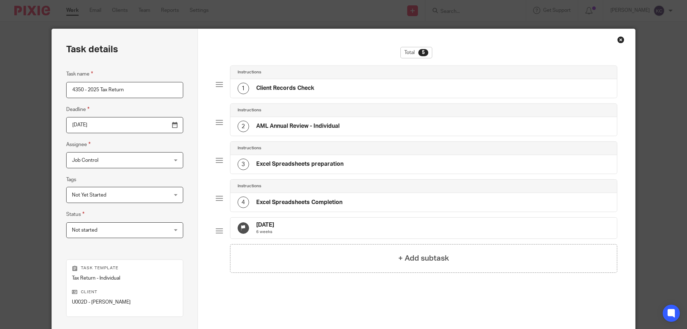
click at [157, 125] on input "2025-09-26" at bounding box center [124, 125] width 117 height 16
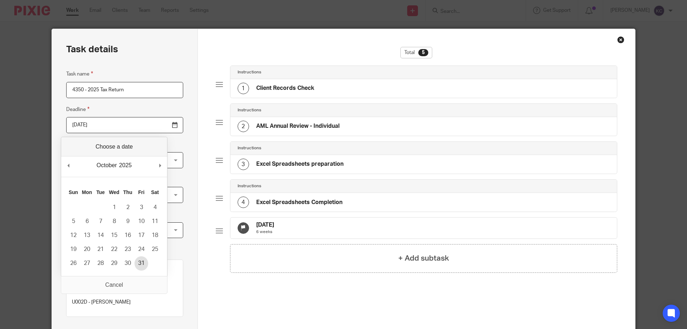
type input "2025-10-31"
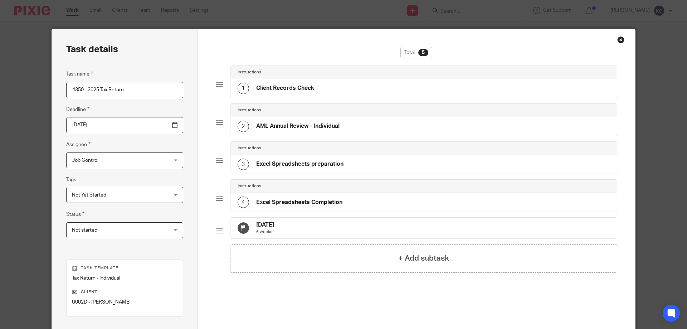
click at [174, 108] on div "Task details Task name 4350 - 2025 Tax Return Deadline 2025-10-31 Assignee Job …" at bounding box center [125, 211] width 146 height 365
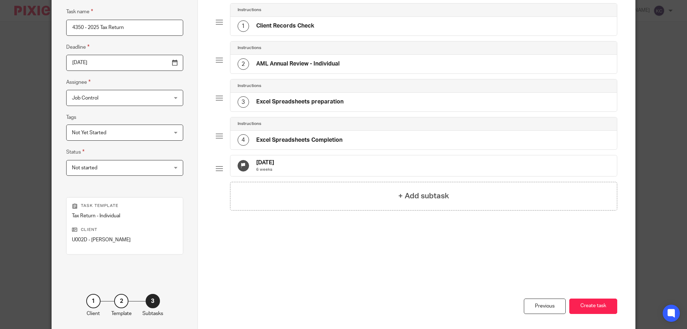
scroll to position [72, 0]
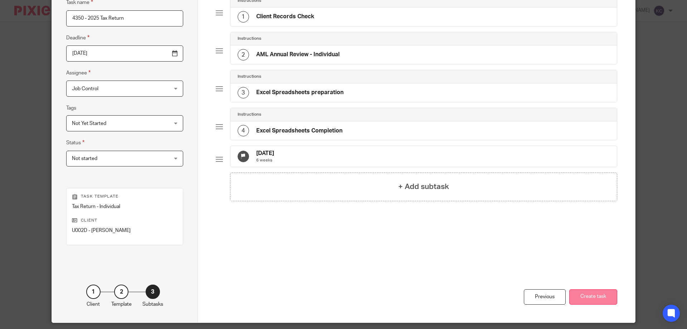
click at [590, 296] on button "Create task" at bounding box center [593, 296] width 48 height 15
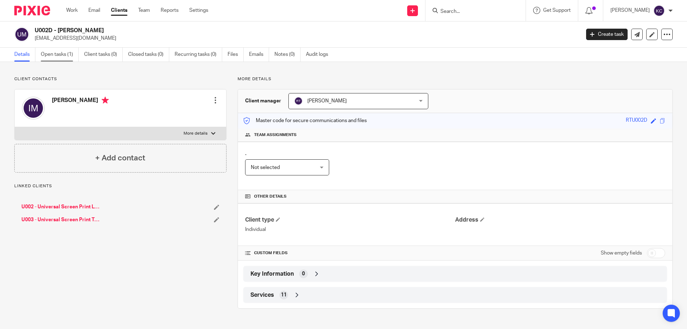
click at [61, 54] on link "Open tasks (1)" at bounding box center [60, 55] width 38 height 14
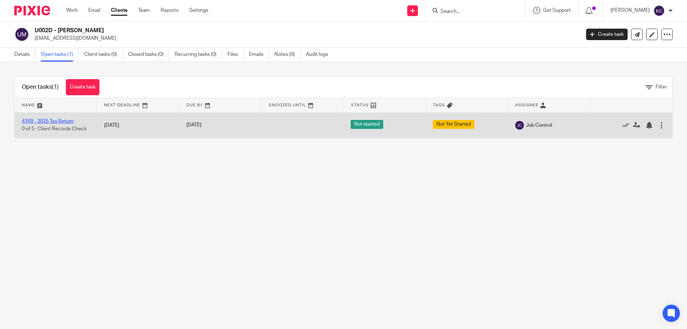
click at [64, 119] on link "4349 - 2025 Tax Return" at bounding box center [48, 121] width 52 height 5
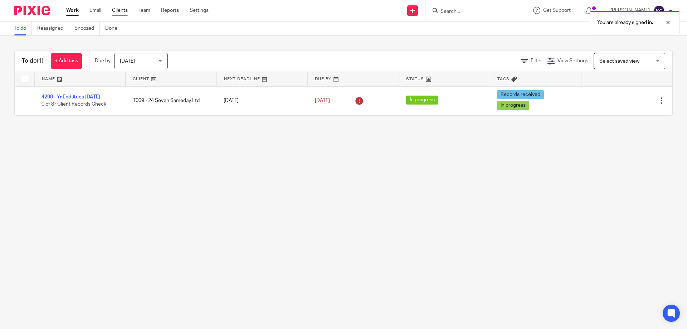
click at [119, 9] on link "Clients" at bounding box center [120, 10] width 16 height 7
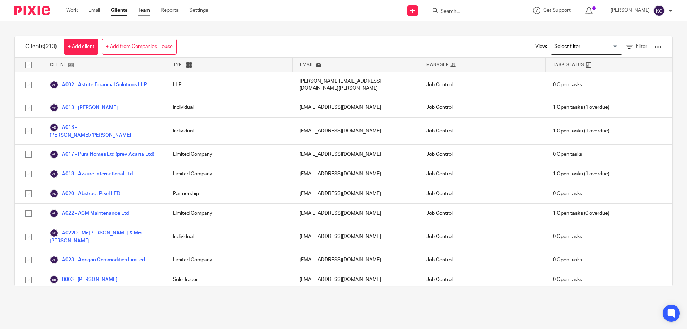
click at [147, 10] on link "Team" at bounding box center [144, 10] width 12 height 7
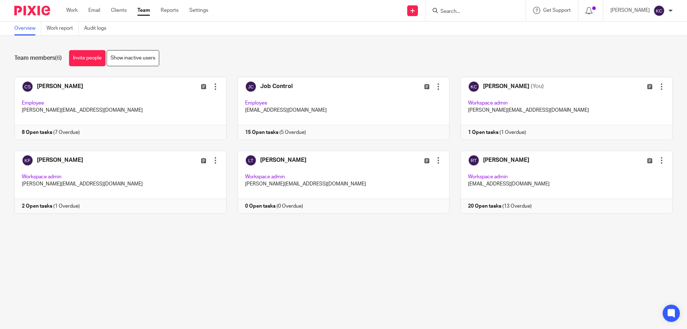
click at [467, 8] on form at bounding box center [478, 10] width 76 height 9
click at [468, 9] on input "Search" at bounding box center [472, 12] width 64 height 6
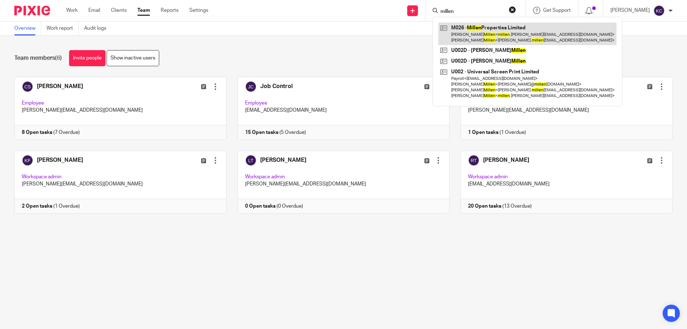
type input "millen"
click at [474, 29] on link at bounding box center [527, 34] width 178 height 22
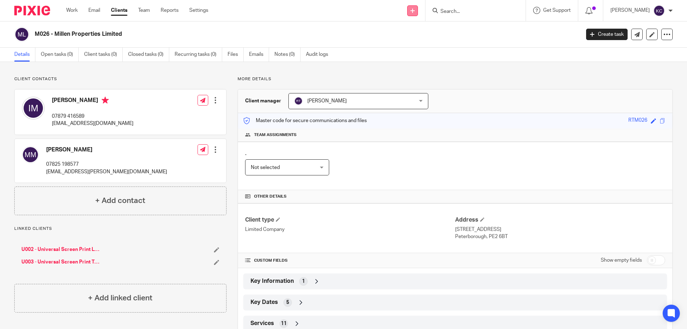
click at [417, 14] on link at bounding box center [412, 10] width 11 height 11
click at [417, 45] on link "Create task" at bounding box center [416, 44] width 44 height 10
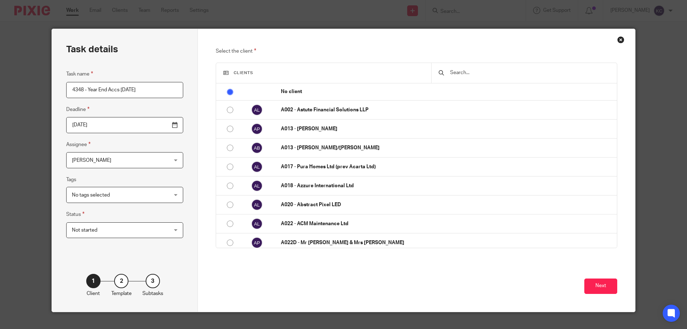
click at [89, 91] on input "4348 - Year End Accs [DATE]" at bounding box center [124, 90] width 117 height 16
type input "4348 - Yr End Accs 31.03.25"
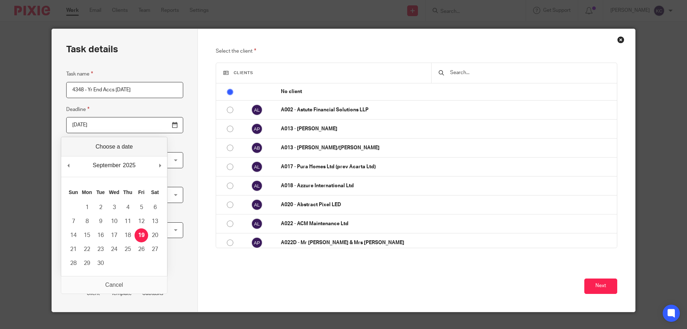
click at [105, 130] on input "2025-09-19" at bounding box center [124, 125] width 117 height 16
type input "2025-10-31"
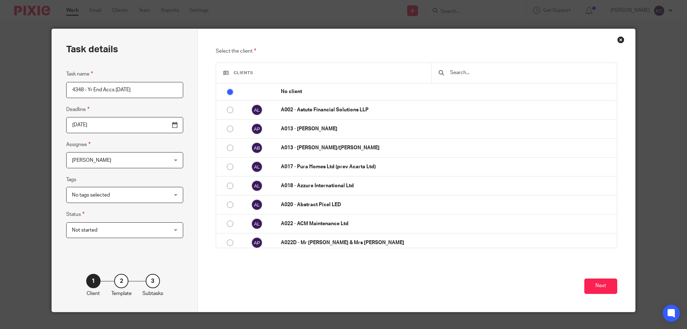
click at [168, 110] on div "Task details Task name 4348 - Yr End Accs 31.03.25 Deadline 2025-10-31 Assignee…" at bounding box center [125, 170] width 146 height 283
click at [97, 164] on span "[PERSON_NAME]" at bounding box center [116, 159] width 89 height 15
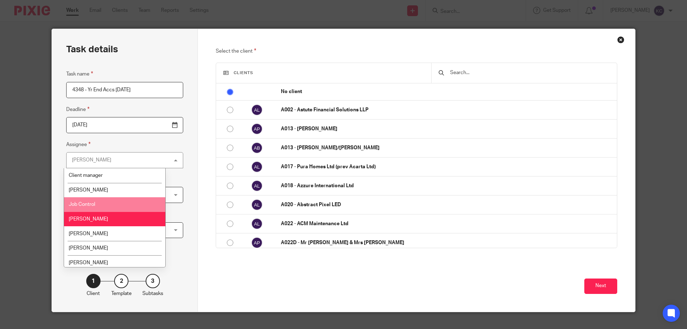
click at [104, 205] on li "Job Control" at bounding box center [114, 204] width 101 height 15
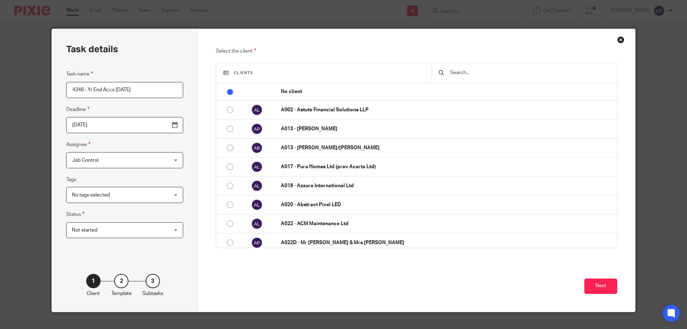
click at [101, 196] on span "No tags selected" at bounding box center [91, 194] width 38 height 5
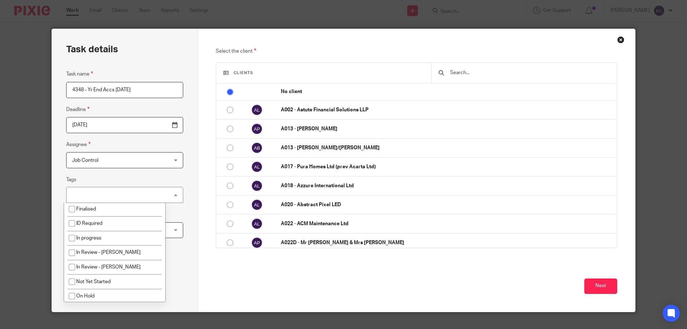
scroll to position [72, 0]
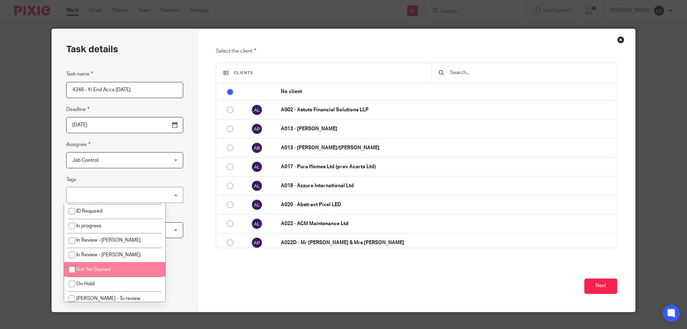
click at [115, 270] on li "Not Yet Started" at bounding box center [114, 269] width 101 height 15
checkbox input "true"
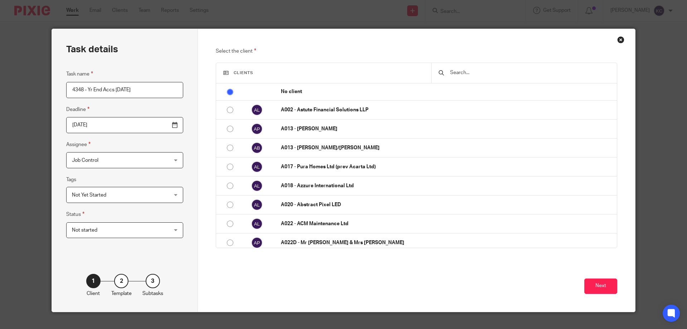
click at [165, 173] on div "Task name 4348 - Yr End Accs 31.03.25 Deadline 2025-10-31 Assignee Job Control …" at bounding box center [124, 157] width 117 height 175
click at [468, 71] on input "text" at bounding box center [529, 73] width 160 height 8
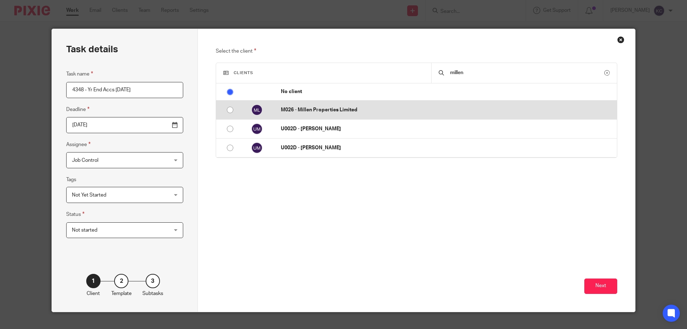
type input "millen"
click at [332, 108] on p "M026 - Millen Properties Limited" at bounding box center [447, 109] width 332 height 7
radio input "false"
radio input "true"
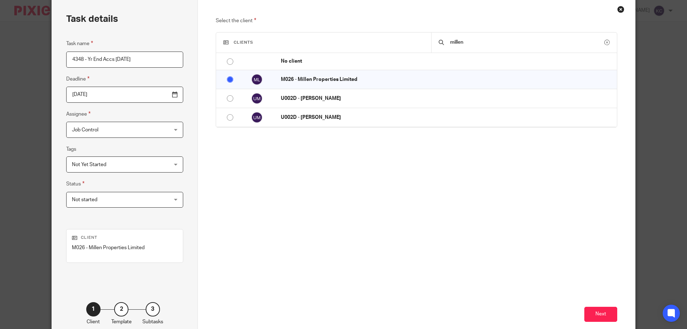
scroll to position [70, 0]
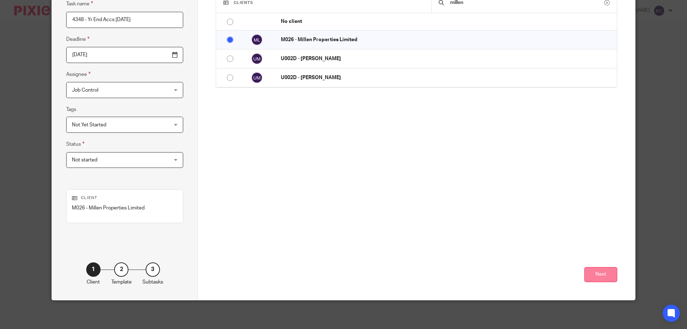
click at [597, 269] on button "Next" at bounding box center [600, 274] width 33 height 15
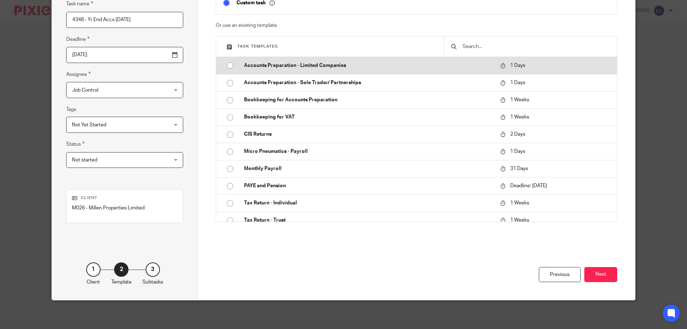
click at [305, 65] on p "Accounts Preparation - Limited Companies" at bounding box center [368, 65] width 249 height 7
type input "2025-09-20"
checkbox input "false"
radio input "true"
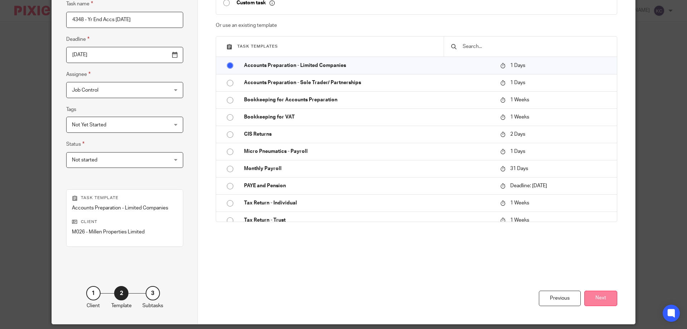
click at [593, 300] on button "Next" at bounding box center [600, 297] width 33 height 15
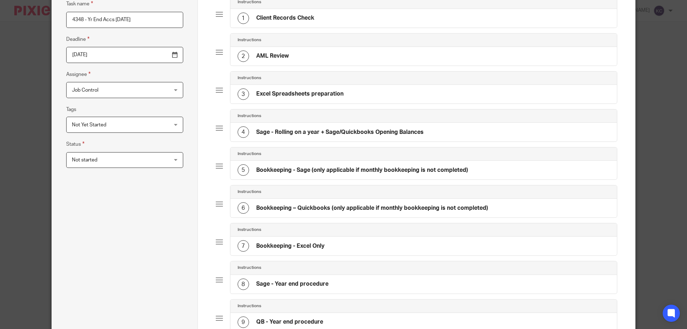
click at [295, 131] on h4 "Sage - Rolling on a year + Sage/Quickbooks Opening Balances" at bounding box center [339, 132] width 167 height 8
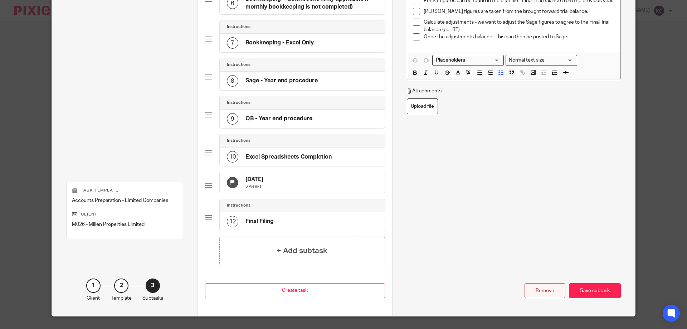
click at [545, 294] on div "Remove" at bounding box center [544, 290] width 41 height 15
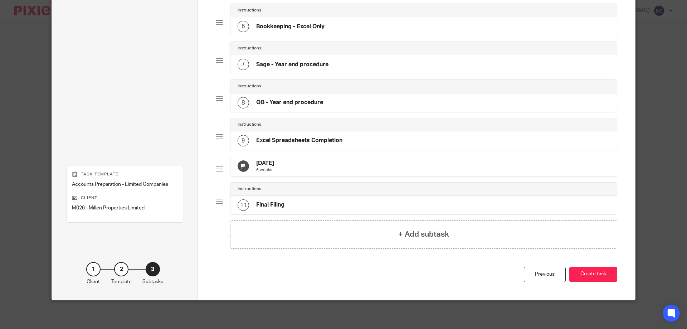
click at [296, 61] on h4 "Sage - Year end procedure" at bounding box center [292, 65] width 72 height 8
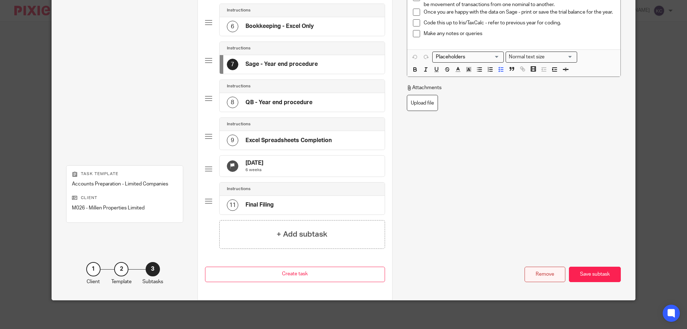
click at [545, 278] on div "Remove" at bounding box center [544, 273] width 41 height 15
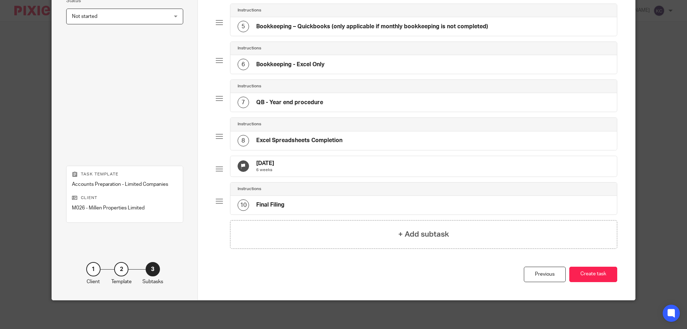
scroll to position [219, 0]
click at [303, 61] on h4 "Bookkeeping - Excel Only" at bounding box center [290, 65] width 68 height 8
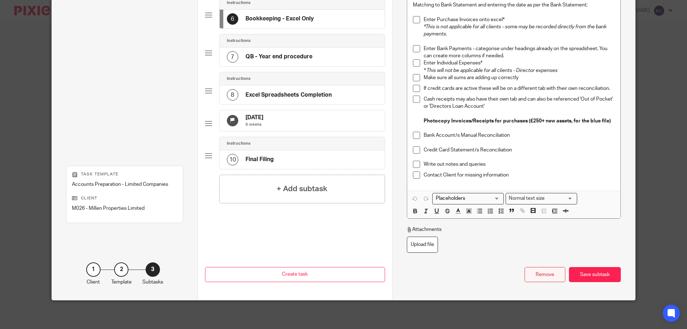
click at [545, 279] on div "Remove" at bounding box center [544, 274] width 41 height 15
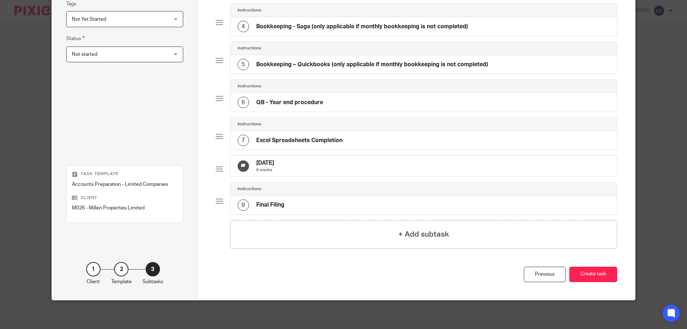
click at [304, 85] on div "Instructions" at bounding box center [423, 86] width 387 height 13
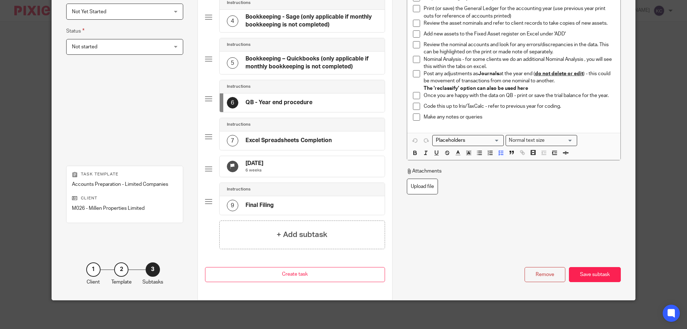
click at [302, 99] on h4 "QB - Year end procedure" at bounding box center [278, 103] width 67 height 8
click at [544, 274] on div "Remove" at bounding box center [544, 274] width 41 height 15
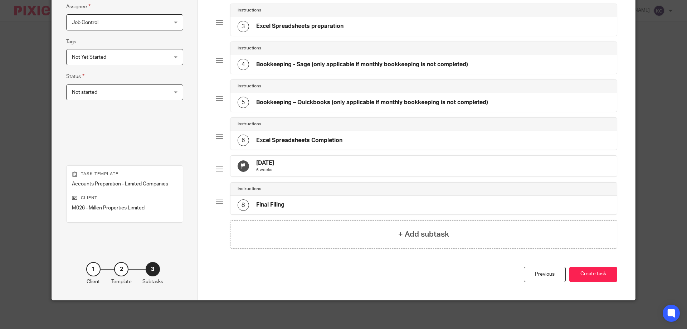
click at [295, 99] on h4 "Bookkeeping – Quickbooks (only applicable if monthly bookkeeping is not complet…" at bounding box center [372, 103] width 232 height 8
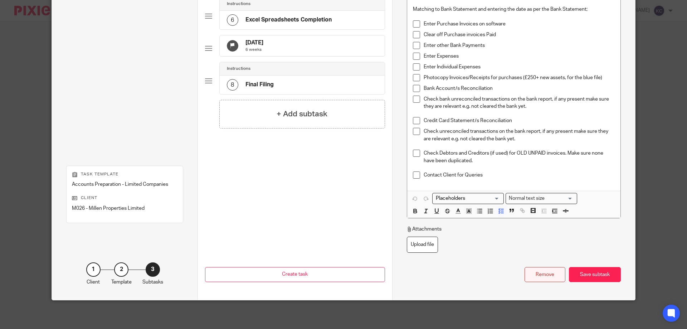
click at [546, 273] on div "Remove" at bounding box center [544, 274] width 41 height 15
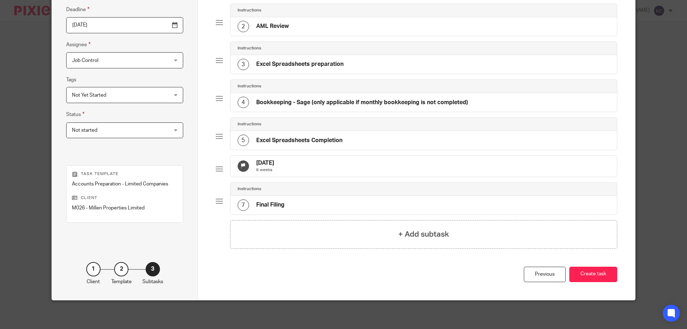
click at [280, 101] on div "4 Bookkeeping - Sage (only applicable if monthly bookkeeping is not completed)" at bounding box center [352, 102] width 230 height 11
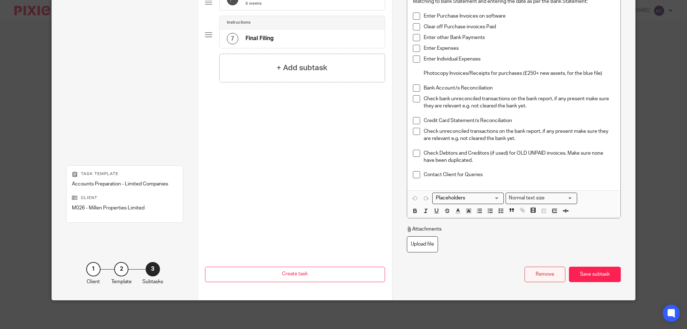
click at [532, 275] on div "Remove" at bounding box center [544, 273] width 41 height 15
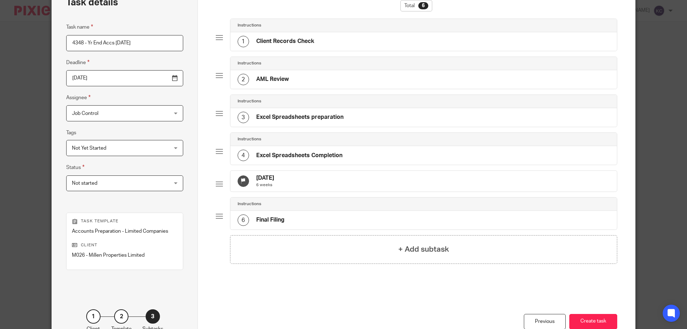
scroll to position [23, 0]
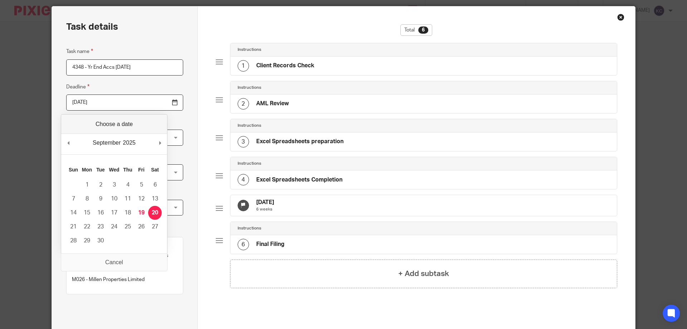
click at [155, 102] on input "2025-09-20" at bounding box center [124, 102] width 117 height 16
type input "2025-10-31"
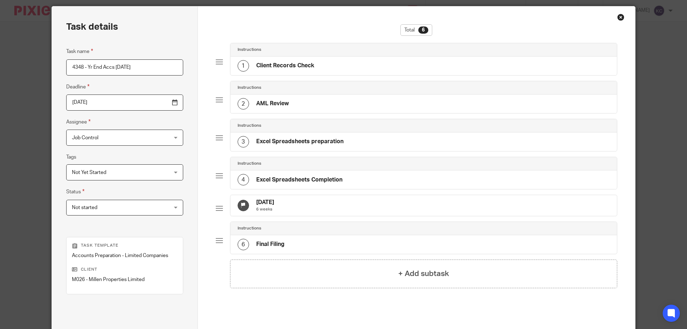
click at [171, 107] on div "Task details Task name 4348 - Yr End Accs 31.03.25 Deadline 2025-10-31 Assignee…" at bounding box center [125, 188] width 146 height 365
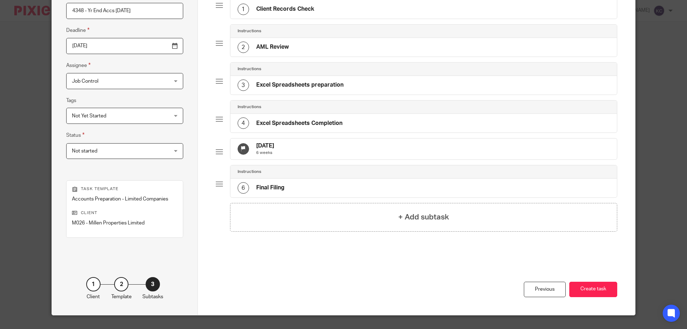
scroll to position [94, 0]
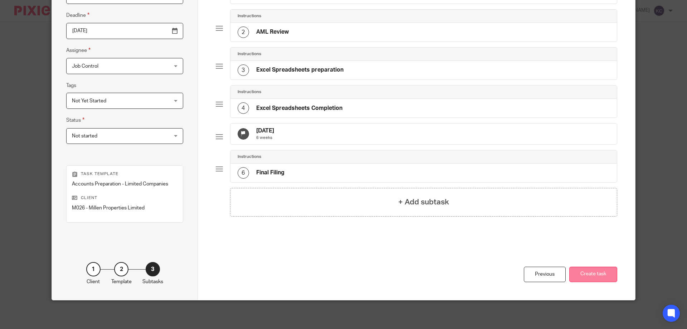
click at [577, 276] on button "Create task" at bounding box center [593, 273] width 48 height 15
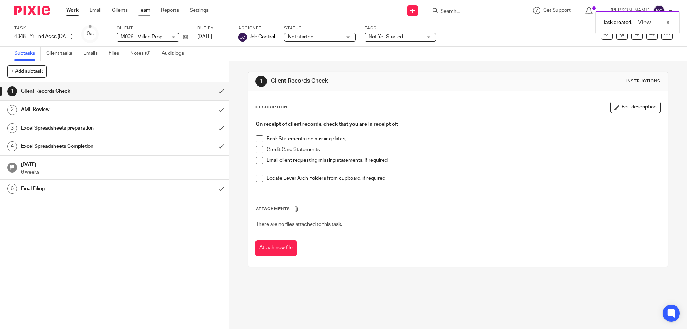
click at [142, 11] on link "Team" at bounding box center [144, 10] width 12 height 7
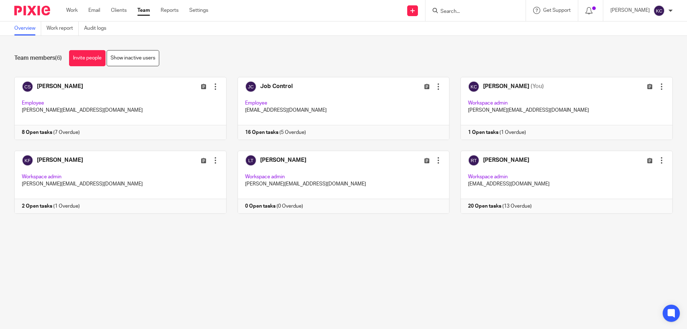
click at [470, 9] on input "Search" at bounding box center [472, 12] width 64 height 6
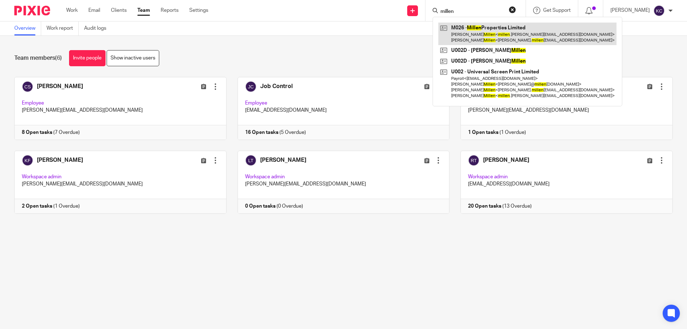
type input "millen"
click at [485, 38] on link at bounding box center [527, 34] width 178 height 22
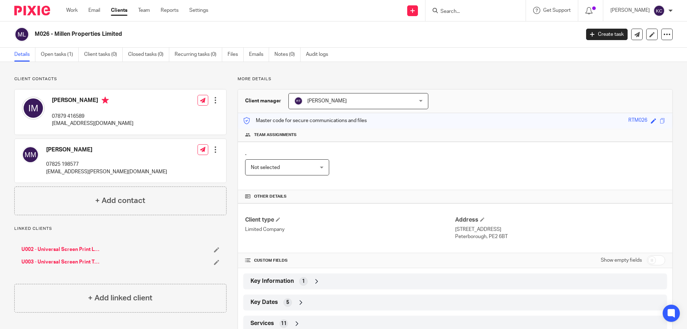
click at [454, 14] on input "Search" at bounding box center [472, 12] width 64 height 6
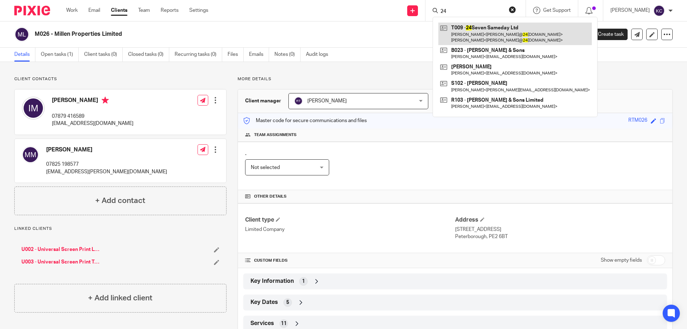
type input "24"
click at [474, 34] on link at bounding box center [514, 34] width 153 height 22
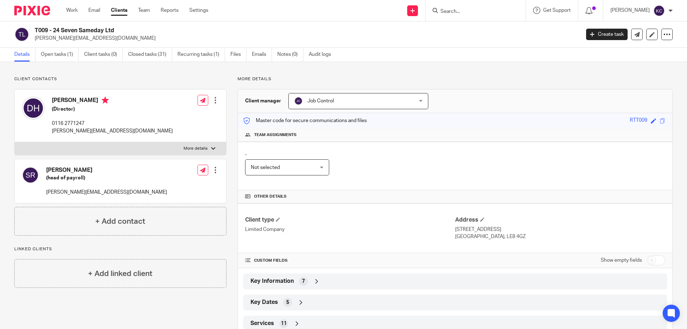
click at [315, 281] on icon at bounding box center [316, 281] width 7 height 7
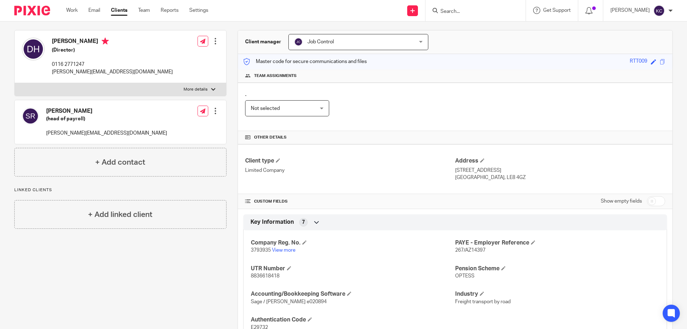
scroll to position [72, 0]
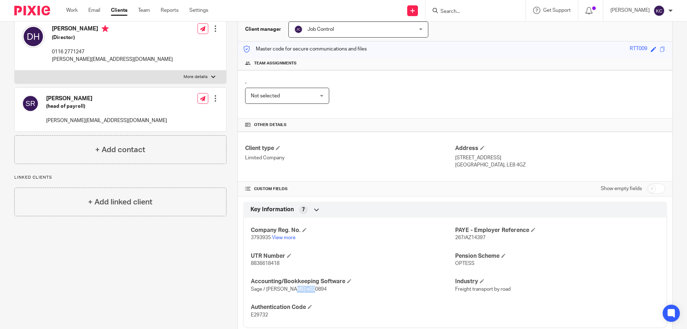
drag, startPoint x: 306, startPoint y: 289, endPoint x: 284, endPoint y: 289, distance: 22.2
click at [284, 289] on p "Sage / [PERSON_NAME] e020894" at bounding box center [353, 288] width 204 height 7
copy span "e020894"
